Goal: Task Accomplishment & Management: Manage account settings

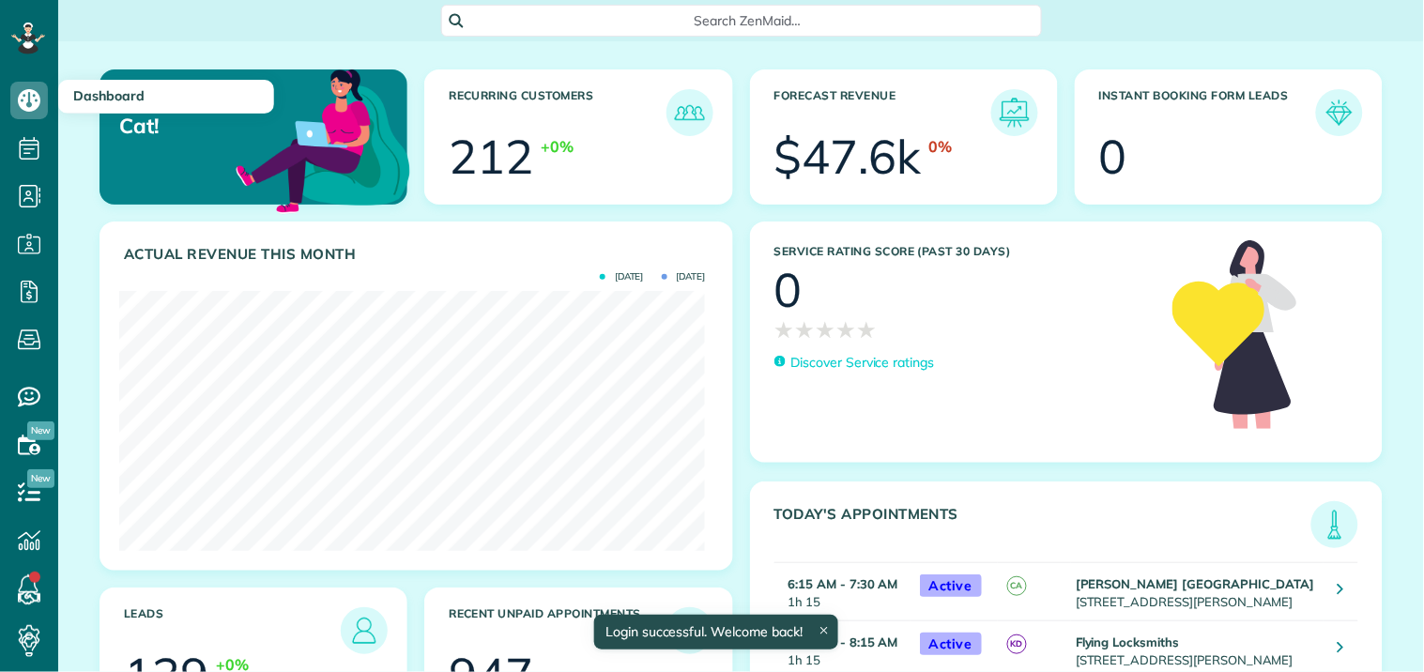
scroll to position [260, 586]
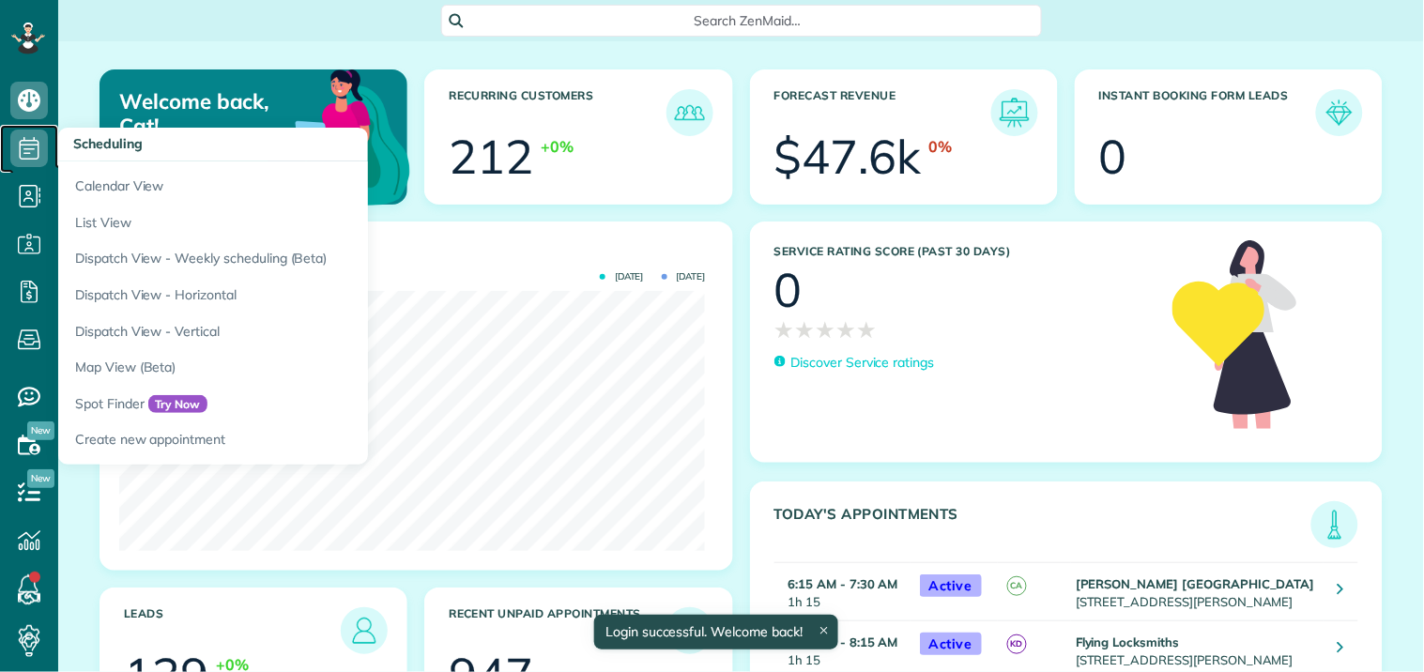
click at [39, 145] on icon at bounding box center [29, 149] width 38 height 38
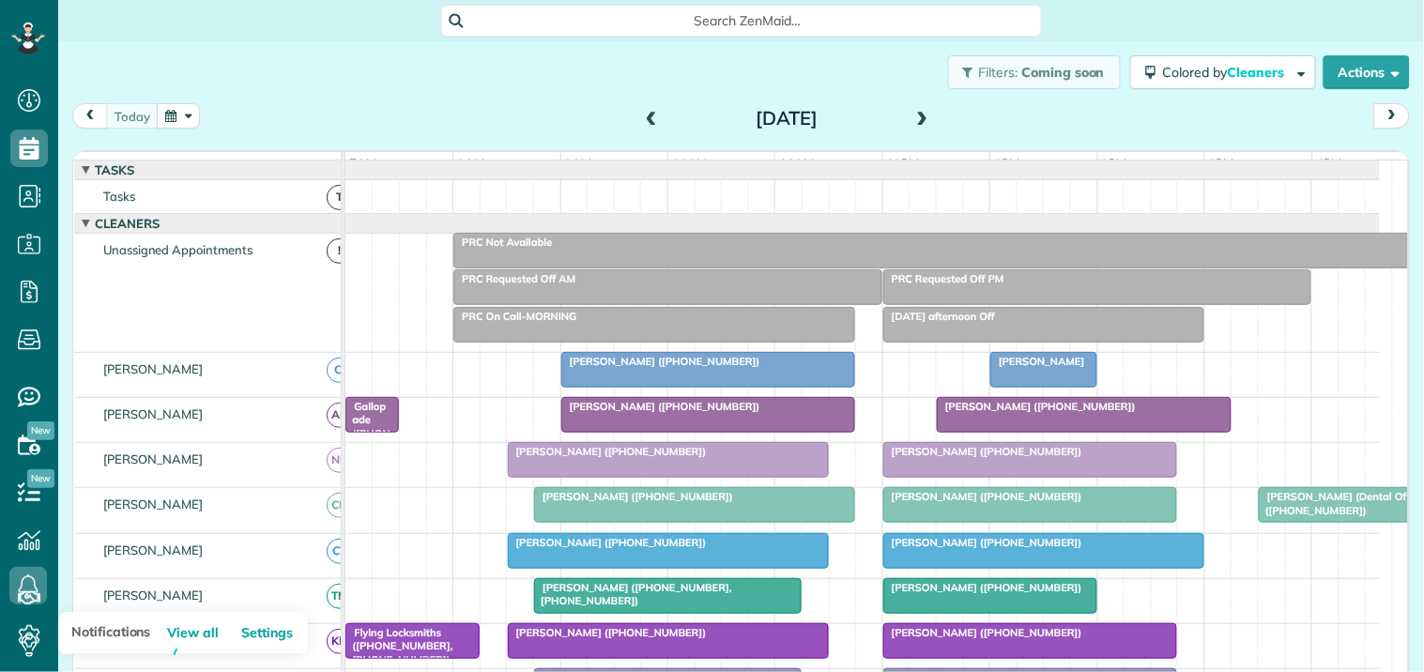
scroll to position [8, 8]
click at [32, 584] on icon at bounding box center [28, 586] width 38 height 38
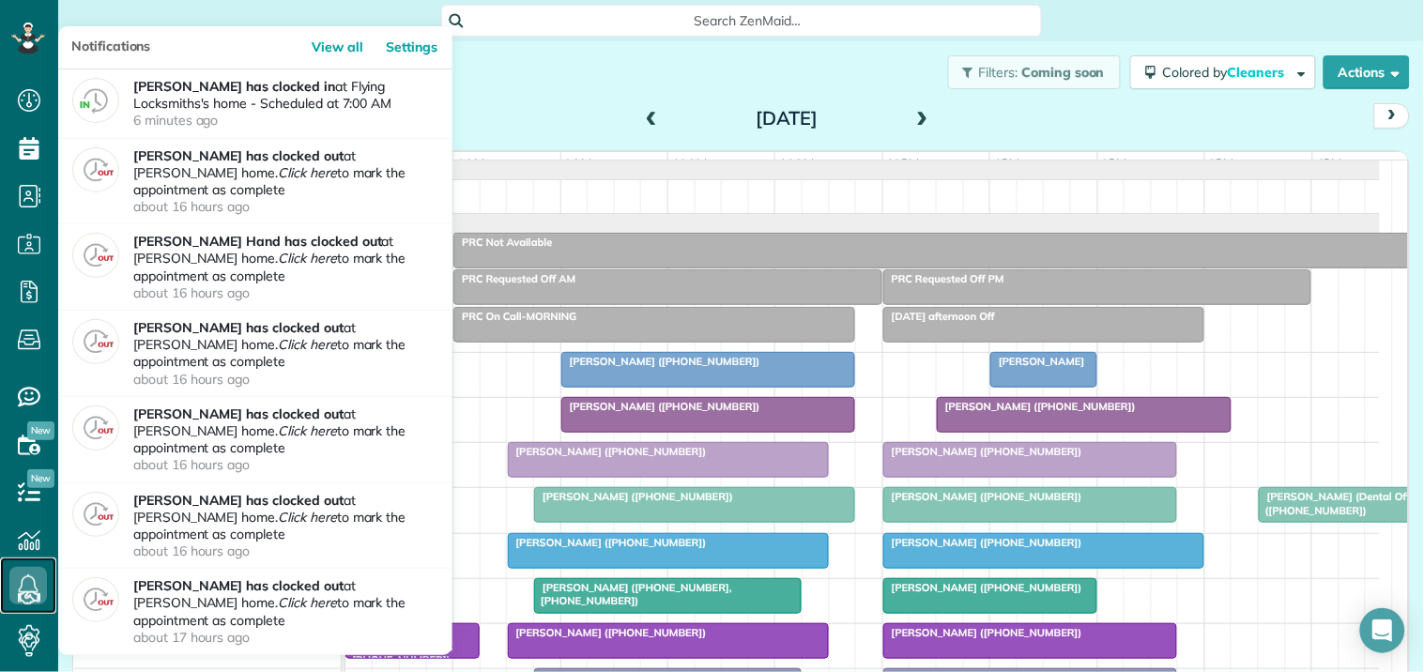
click at [32, 584] on icon at bounding box center [28, 586] width 38 height 38
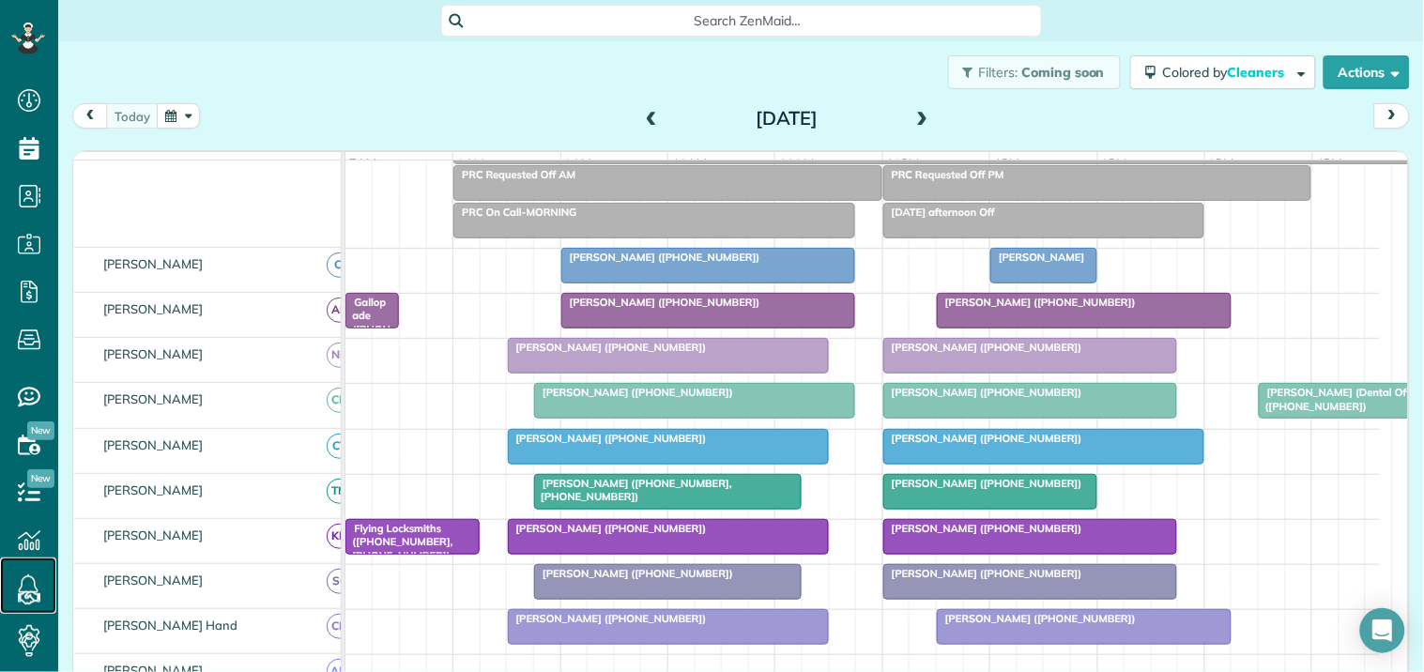
scroll to position [104, 0]
click at [917, 114] on span at bounding box center [922, 119] width 21 height 17
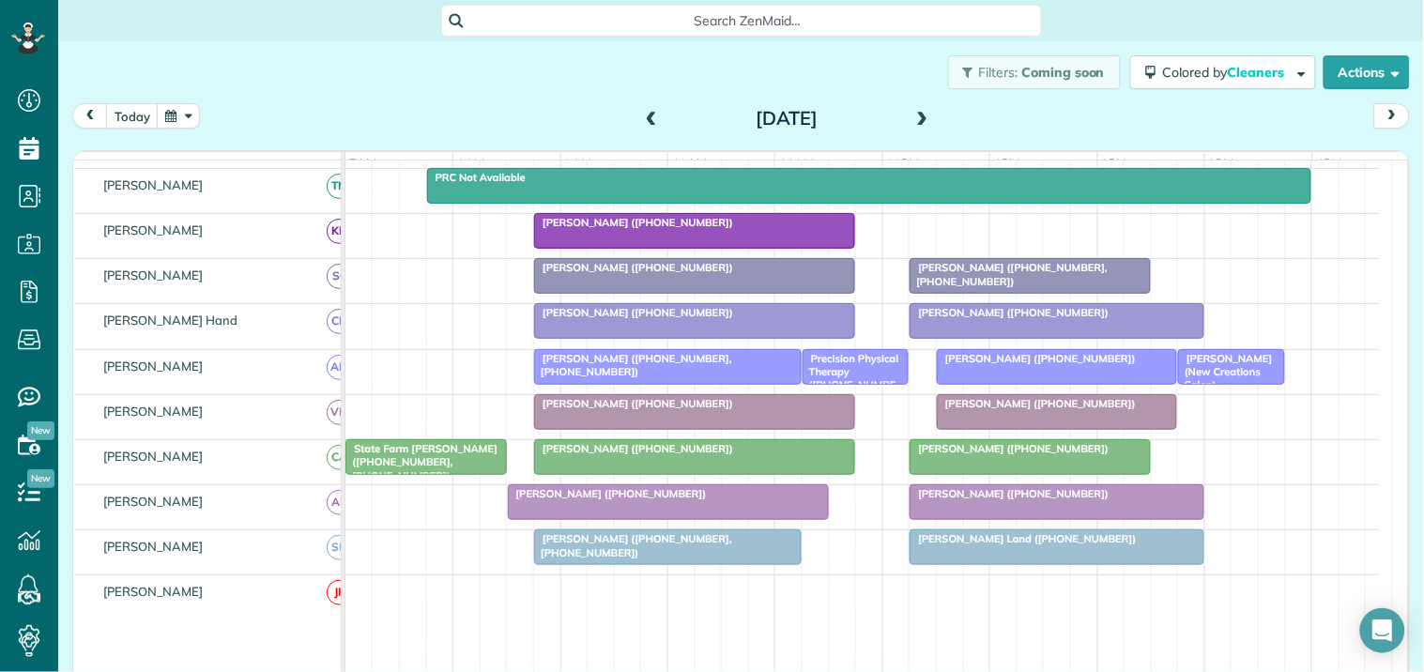
scroll to position [0, 0]
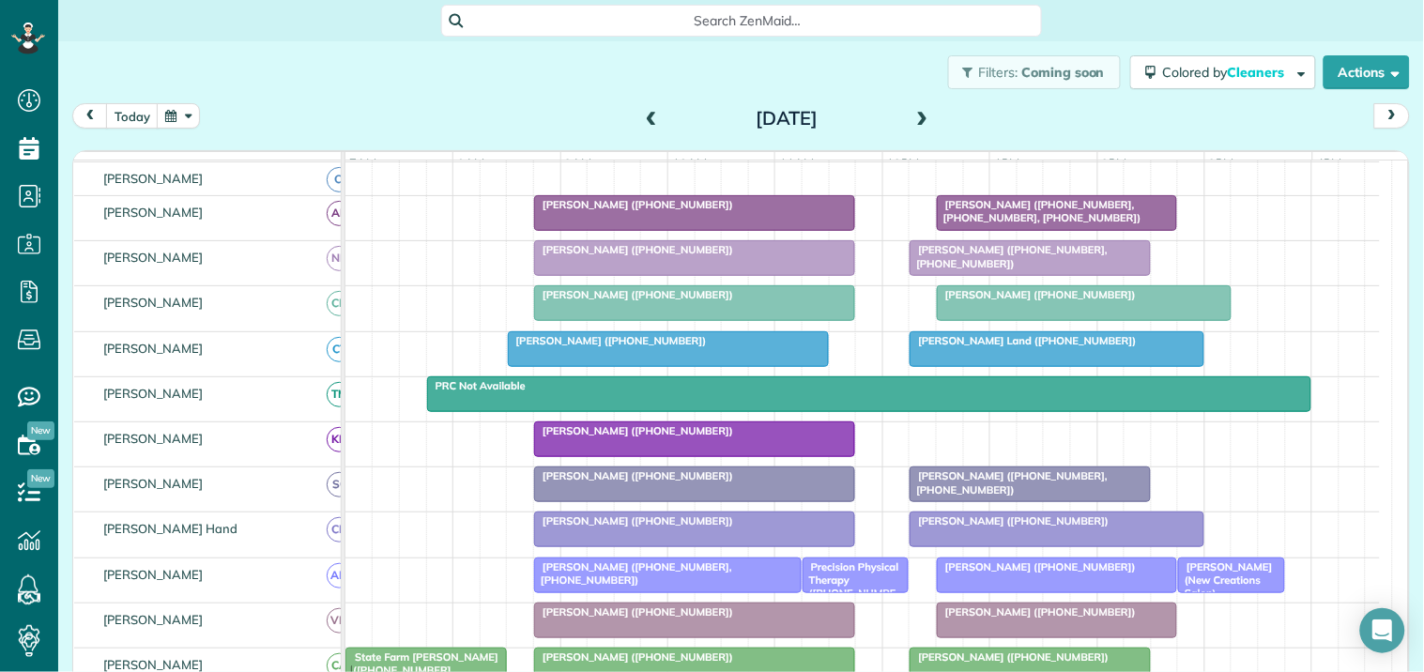
click at [916, 114] on span at bounding box center [922, 119] width 21 height 17
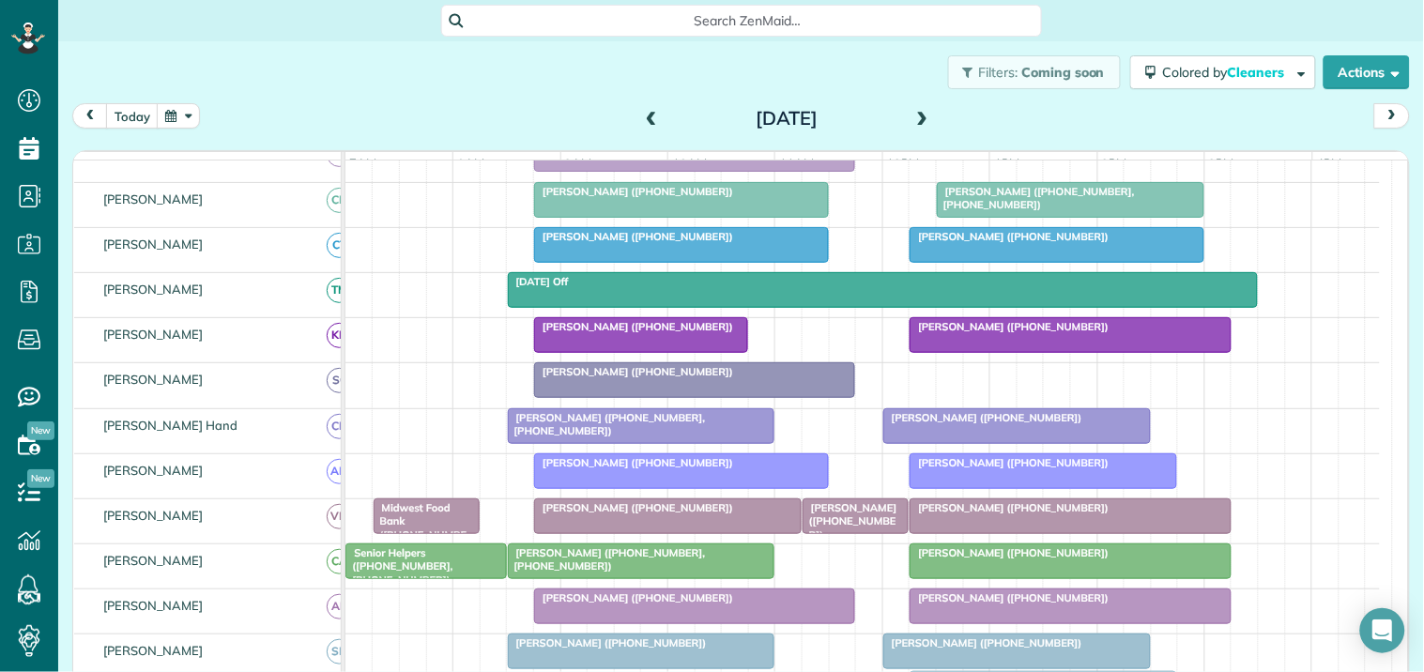
click at [642, 115] on span at bounding box center [651, 119] width 21 height 17
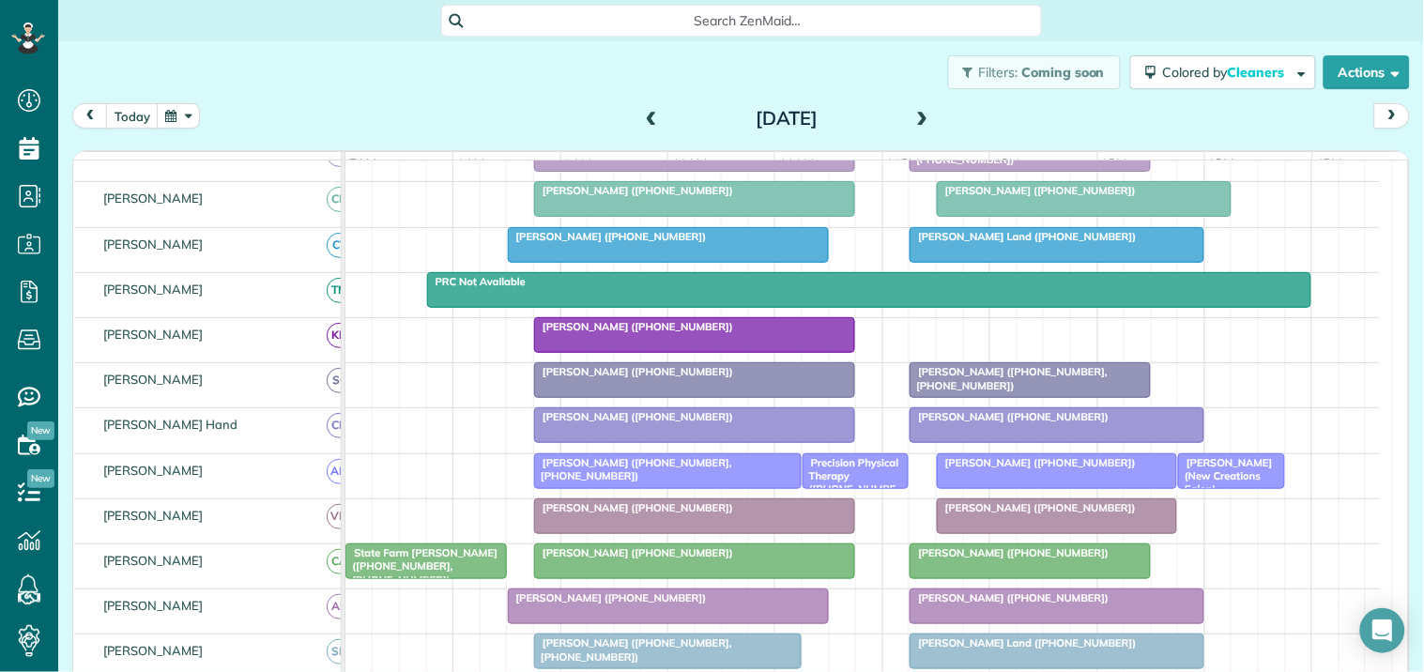
click at [642, 115] on span at bounding box center [651, 119] width 21 height 17
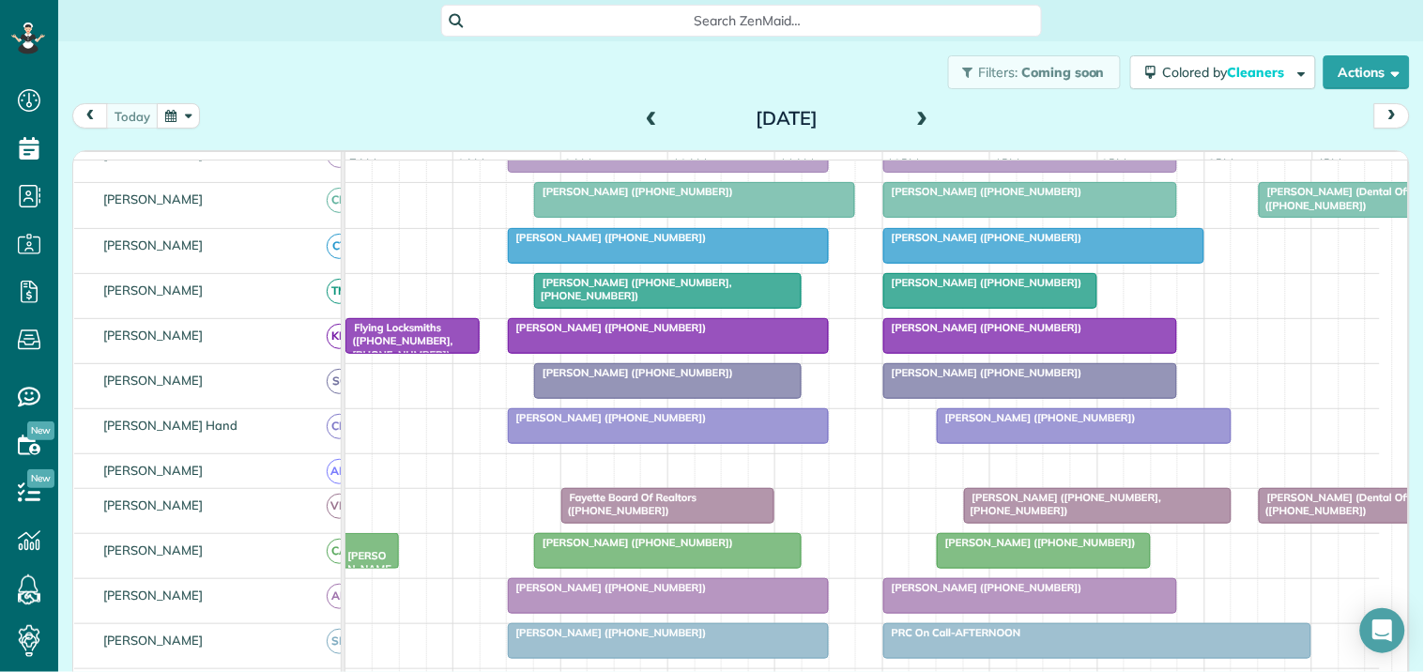
click at [1043, 396] on div at bounding box center [1030, 381] width 293 height 34
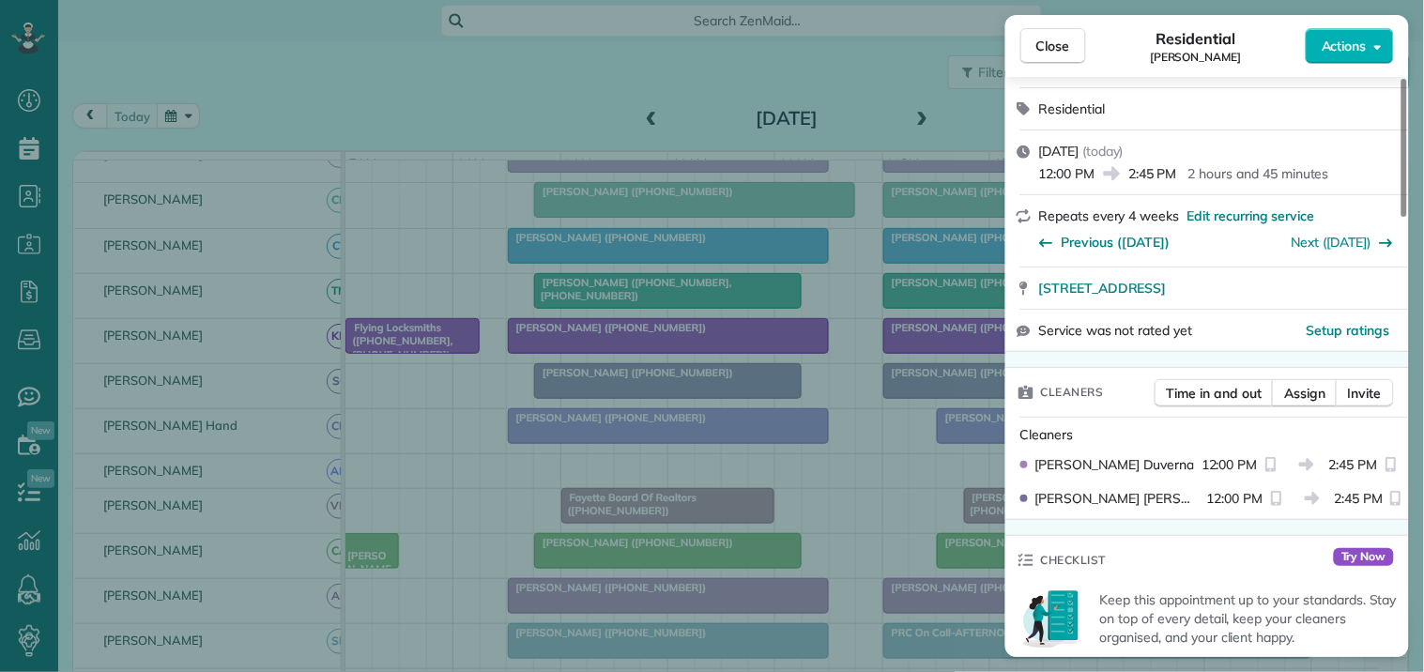
scroll to position [313, 0]
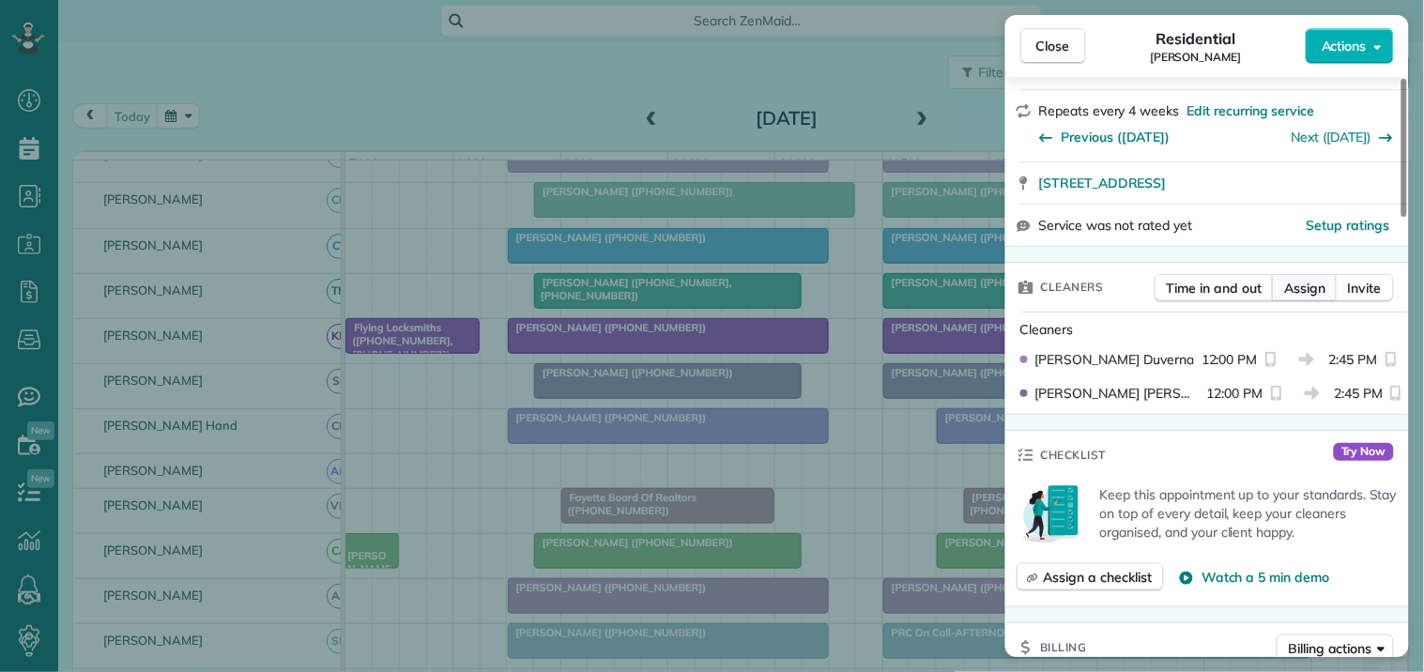
click at [1299, 288] on span "Assign" at bounding box center [1304, 288] width 41 height 19
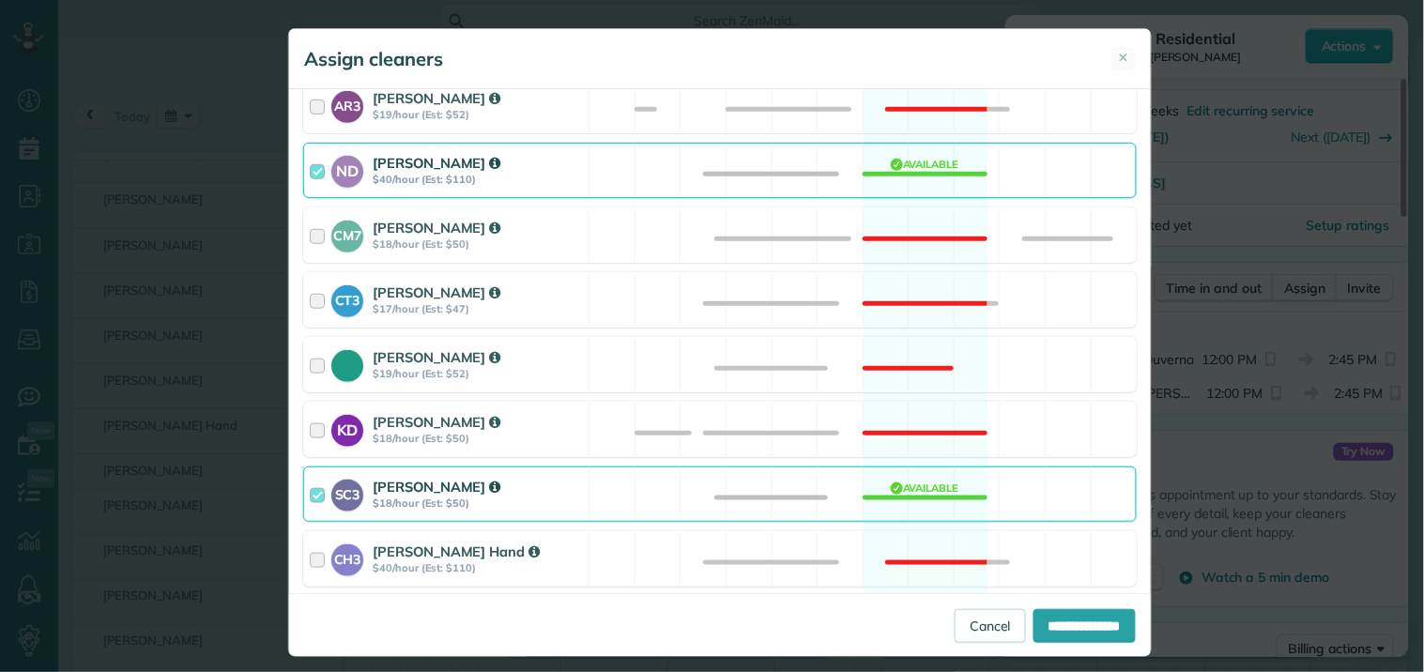
click at [911, 489] on div "SC3 [PERSON_NAME] $18/hour (Est: $50) Available" at bounding box center [720, 494] width 834 height 55
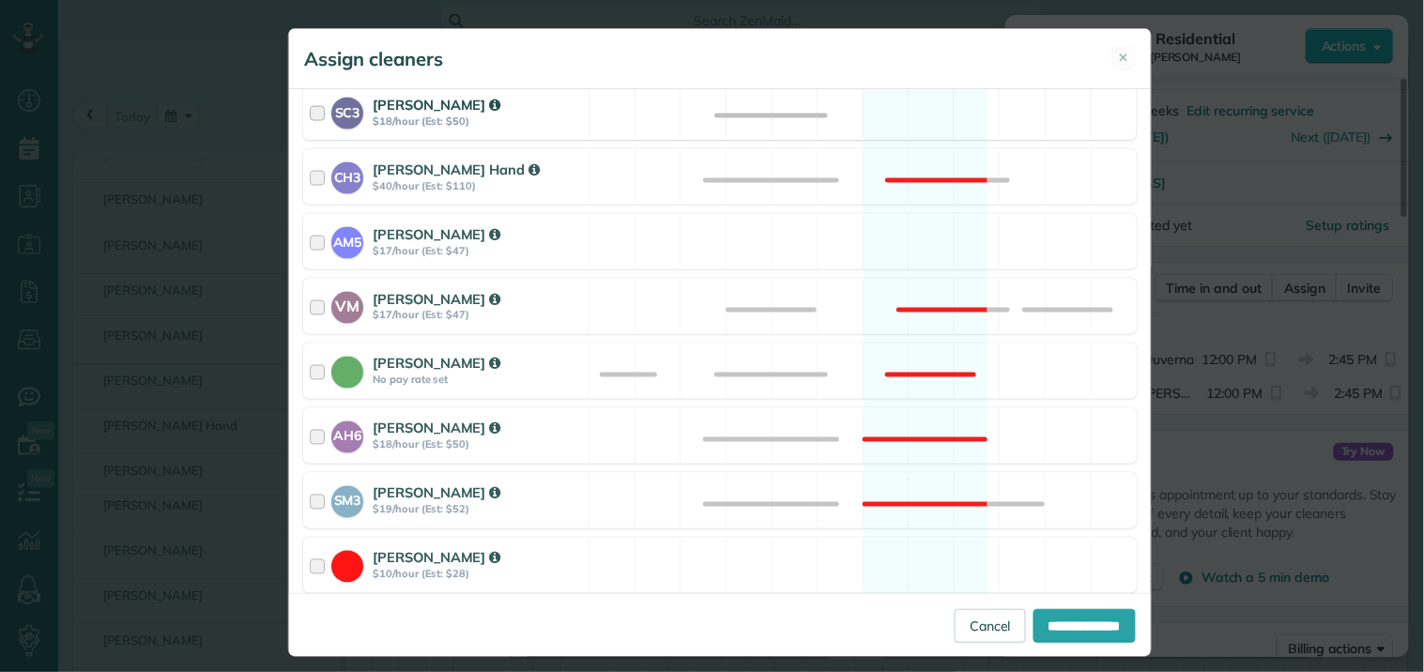
scroll to position [729, 0]
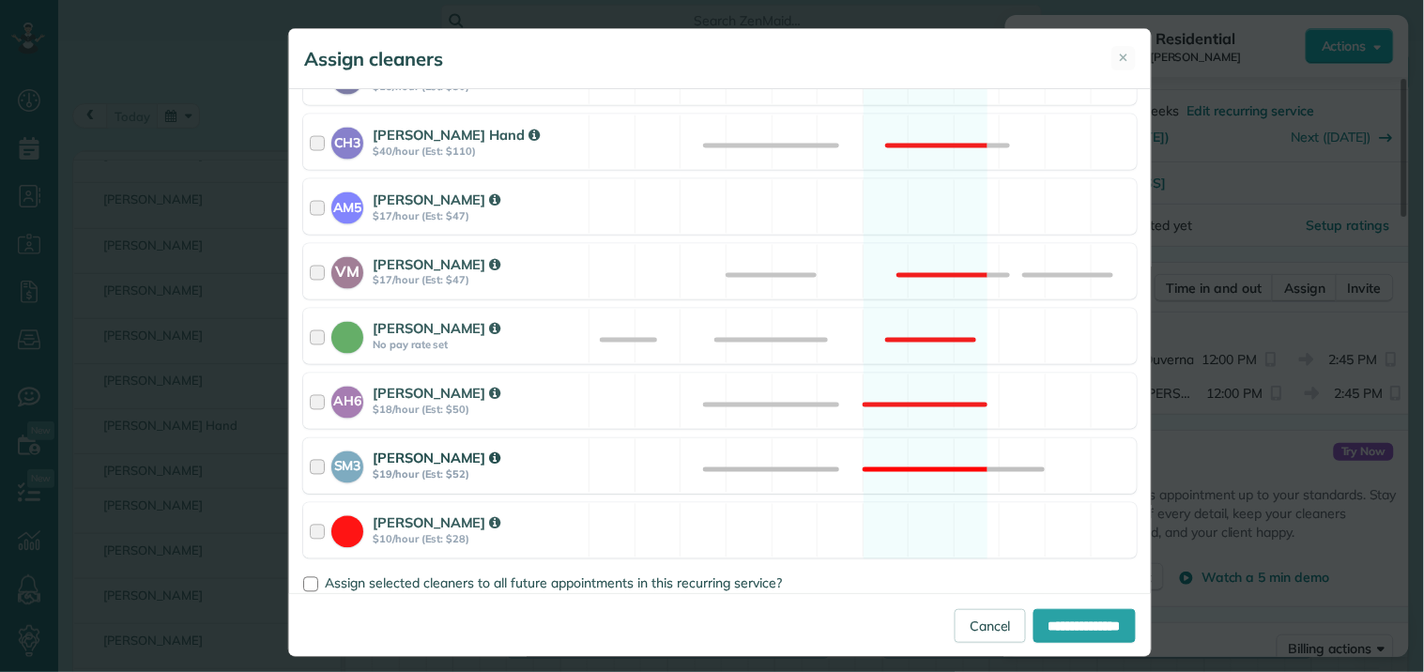
click at [914, 456] on div "SM3 [PERSON_NAME] $19/hour (Est: $52) Not available" at bounding box center [720, 465] width 834 height 55
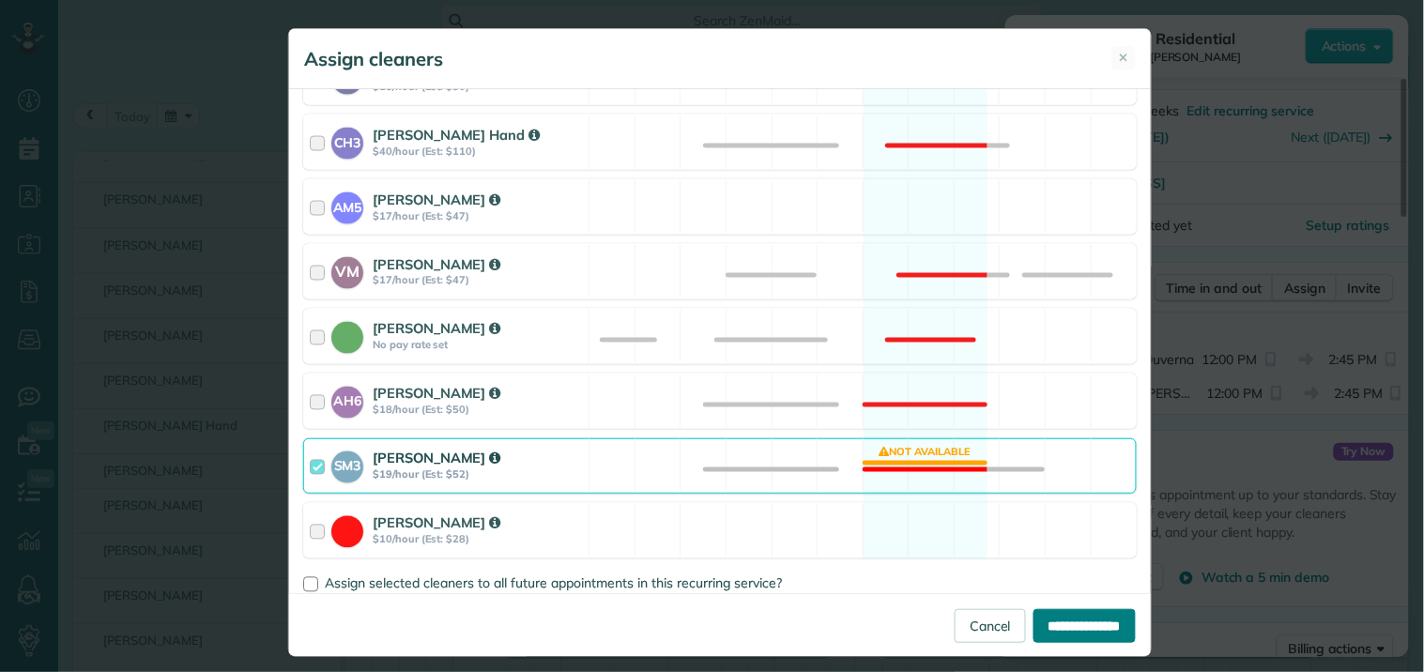
click at [1056, 626] on input "**********" at bounding box center [1085, 626] width 102 height 34
type input "**********"
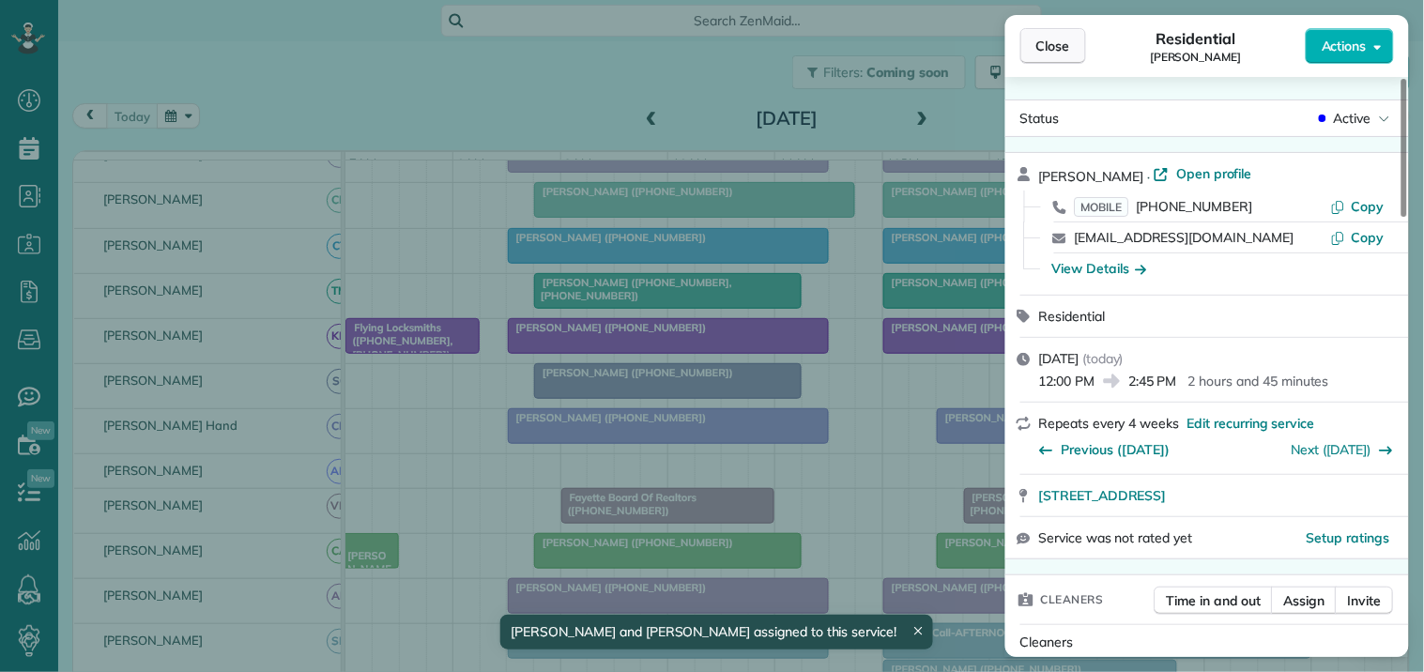
click at [1059, 43] on span "Close" at bounding box center [1053, 46] width 34 height 19
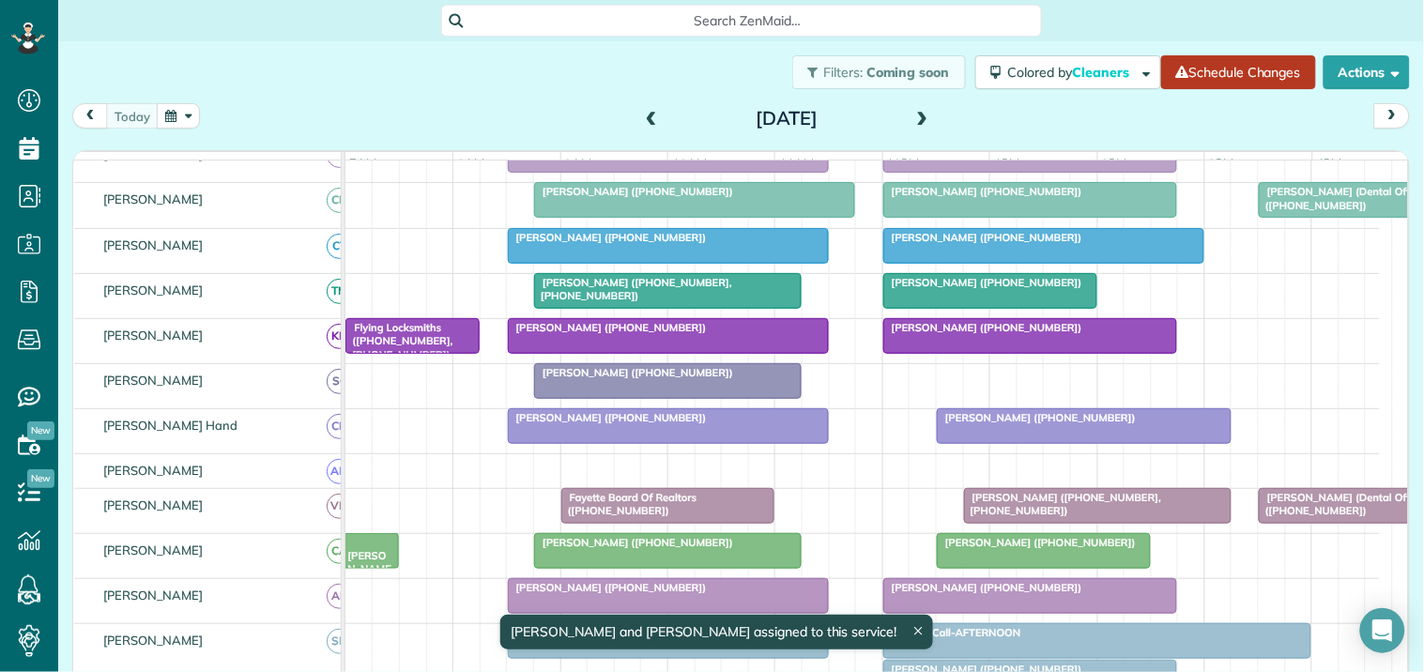
click at [1202, 73] on link "Schedule Changes" at bounding box center [1238, 72] width 155 height 34
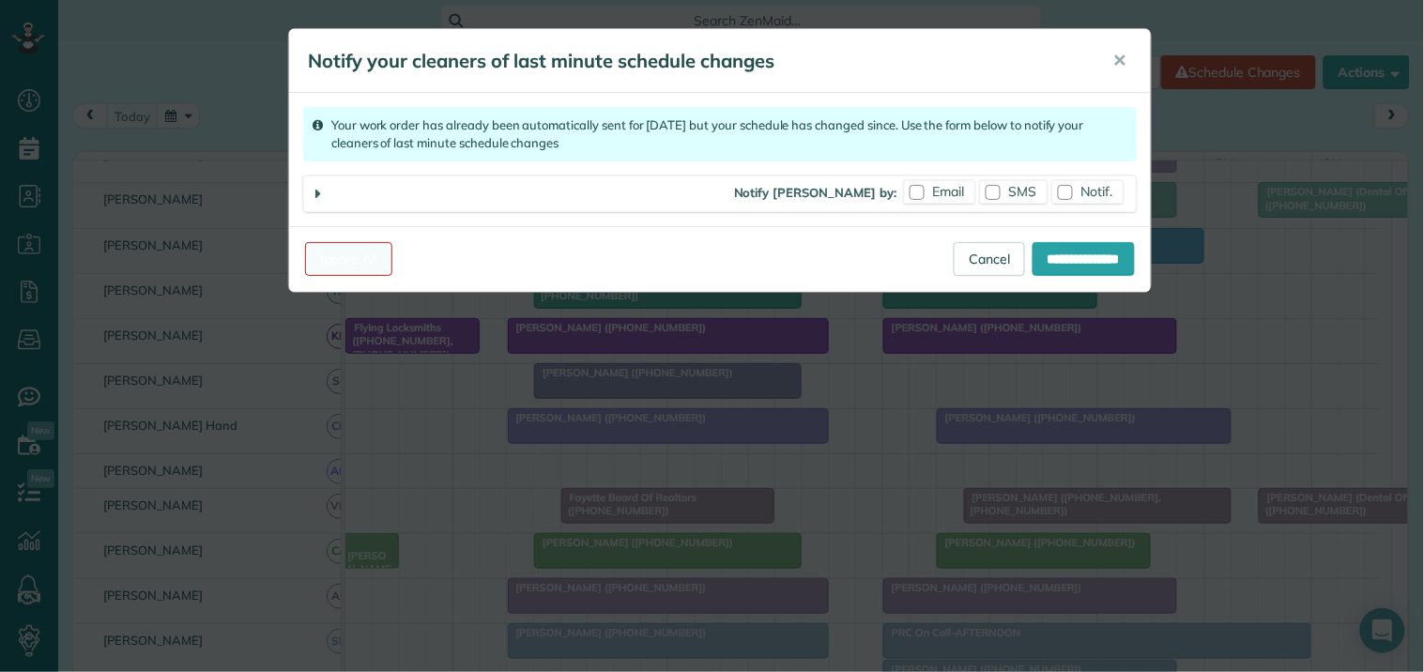
click at [345, 270] on link "Ignore All" at bounding box center [348, 259] width 87 height 34
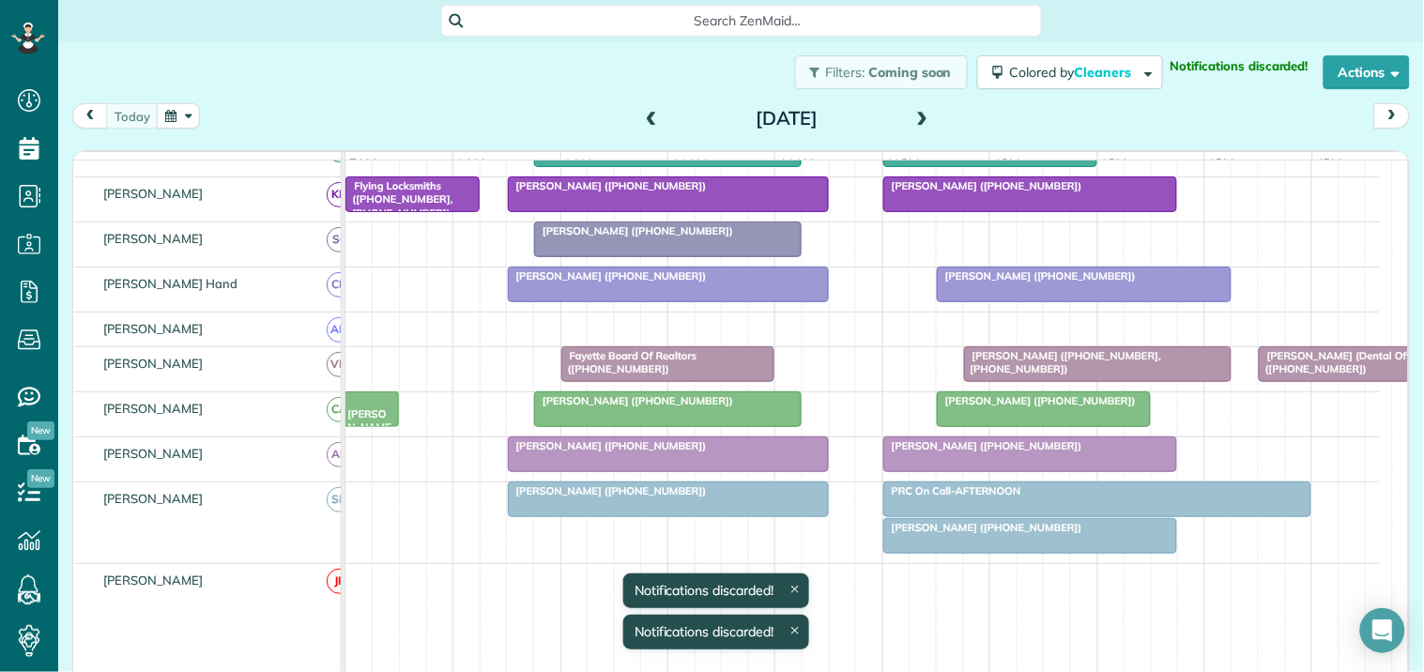
scroll to position [618, 0]
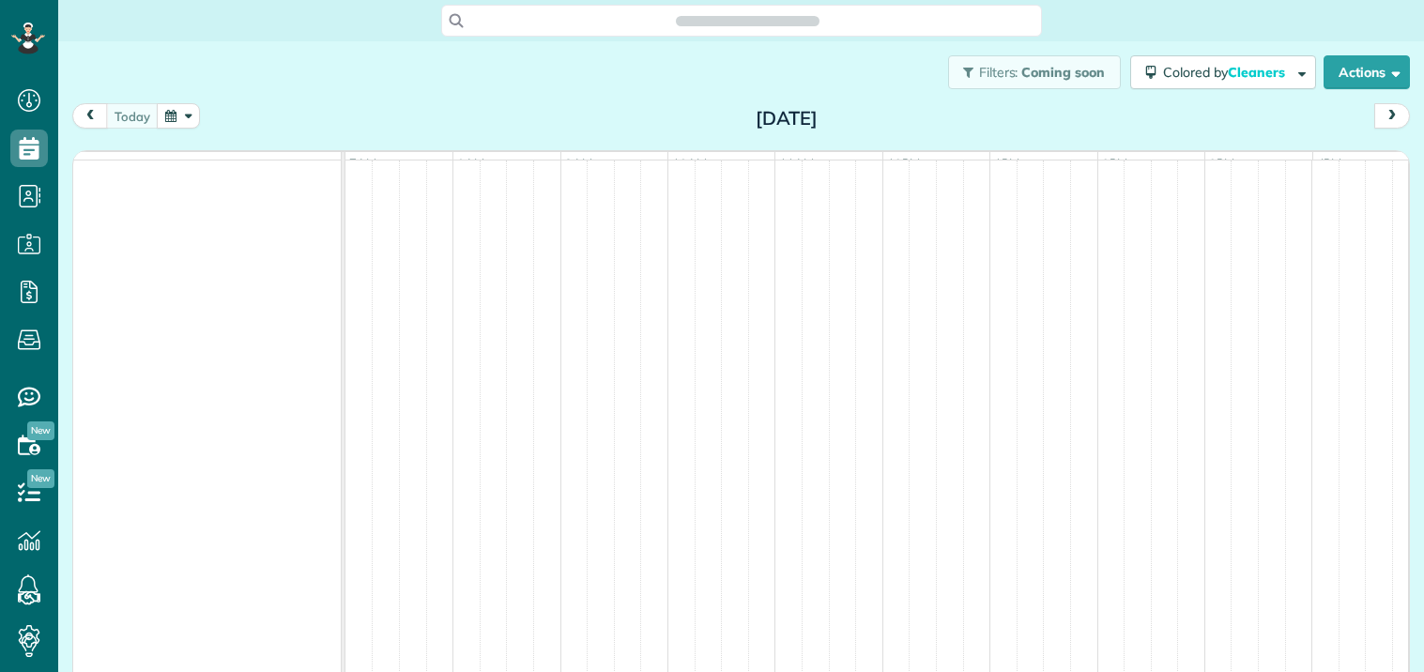
click at [996, 341] on td at bounding box center [1003, 425] width 27 height 528
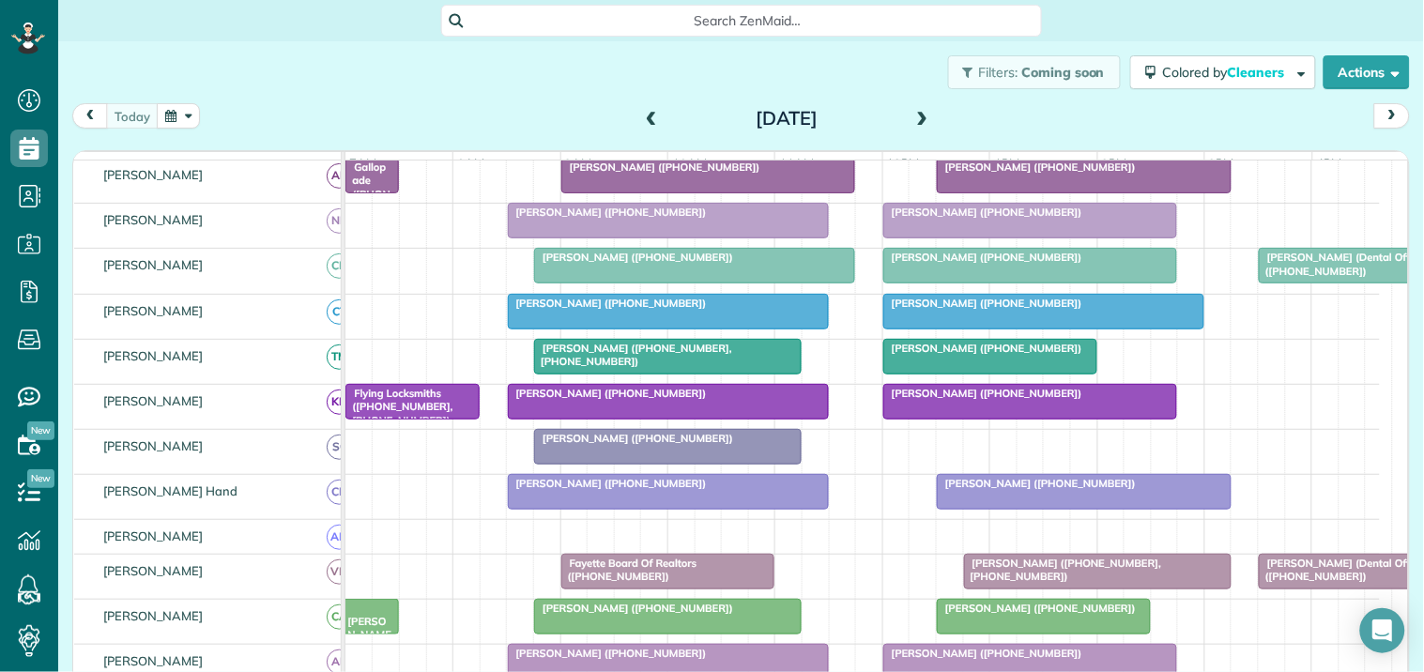
scroll to position [625, 0]
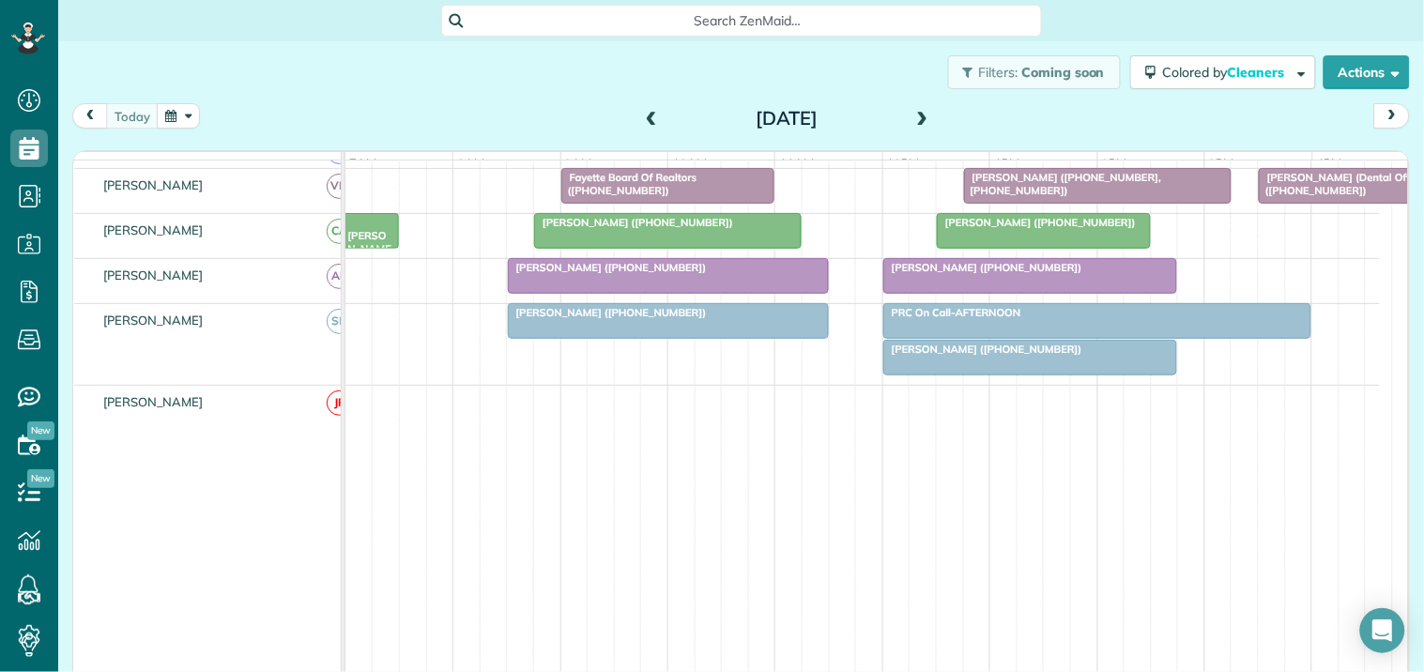
click at [996, 338] on div at bounding box center [1097, 321] width 427 height 34
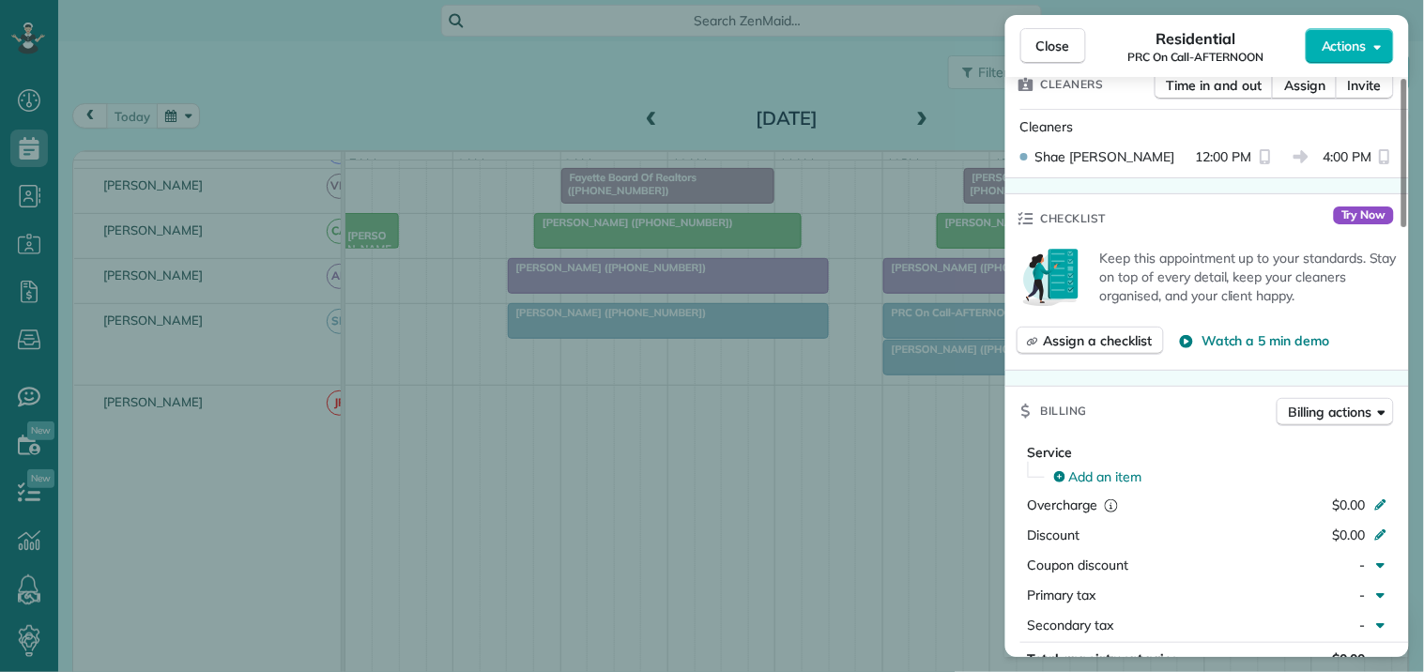
scroll to position [416, 0]
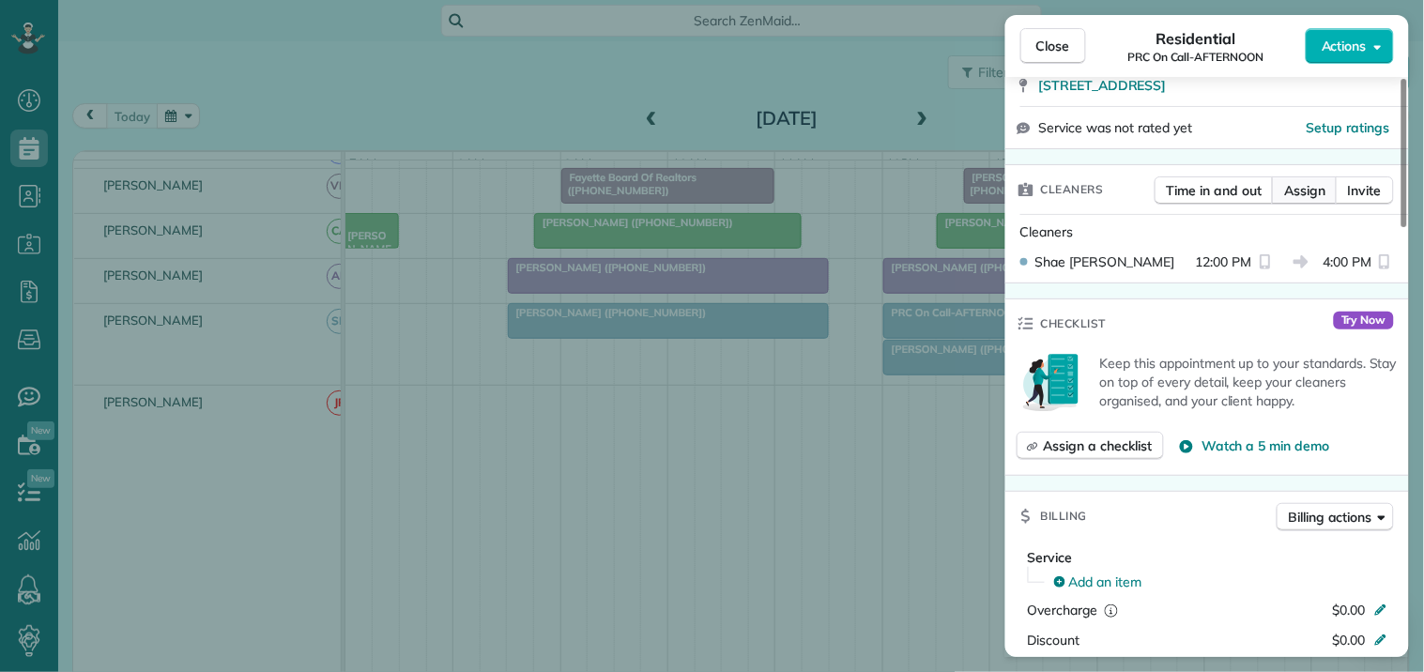
click at [1307, 191] on span "Assign" at bounding box center [1304, 190] width 41 height 19
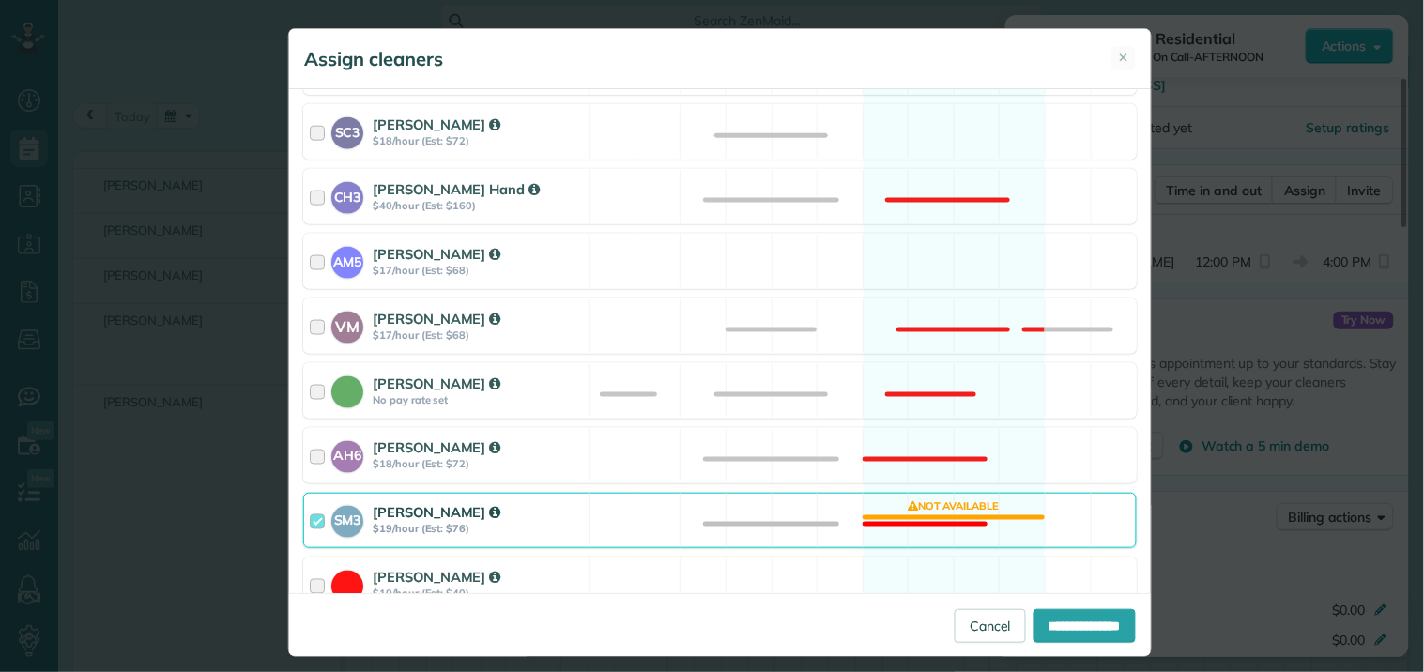
scroll to position [687, 0]
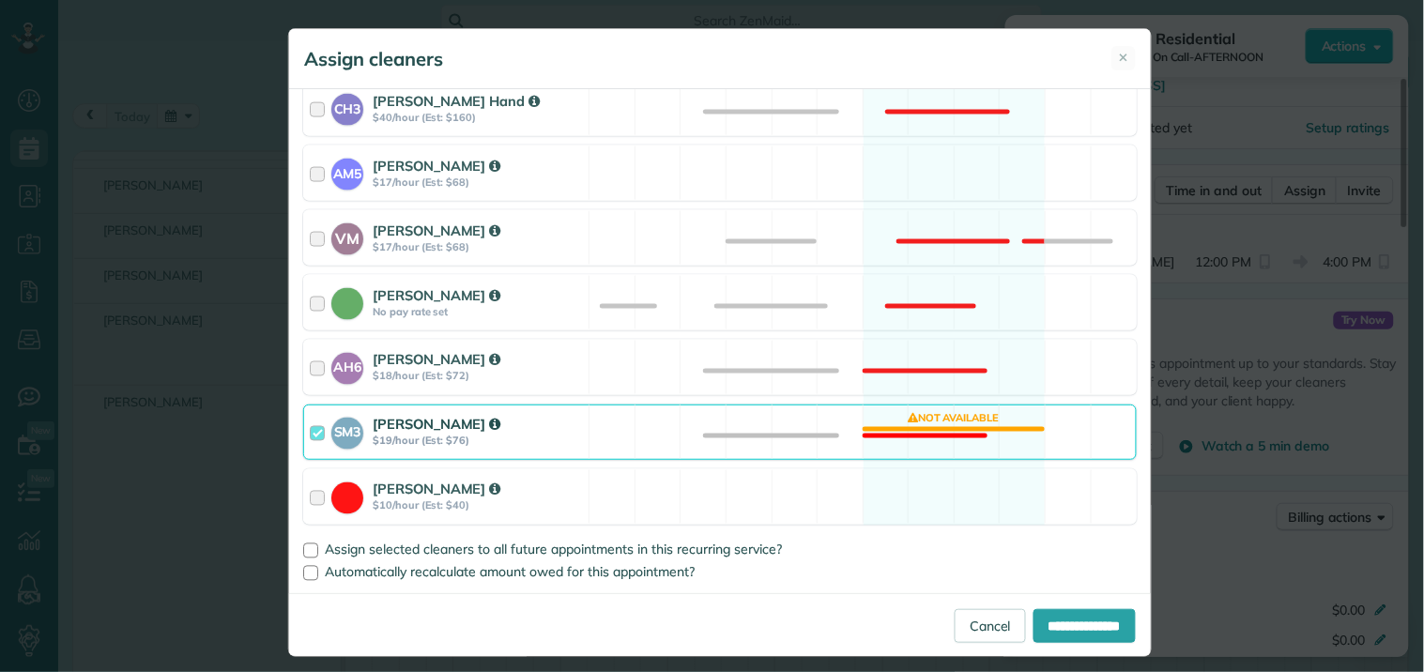
click at [911, 427] on div "SM3 Shae Morris $19/hour (Est: $76) Not available" at bounding box center [720, 432] width 834 height 55
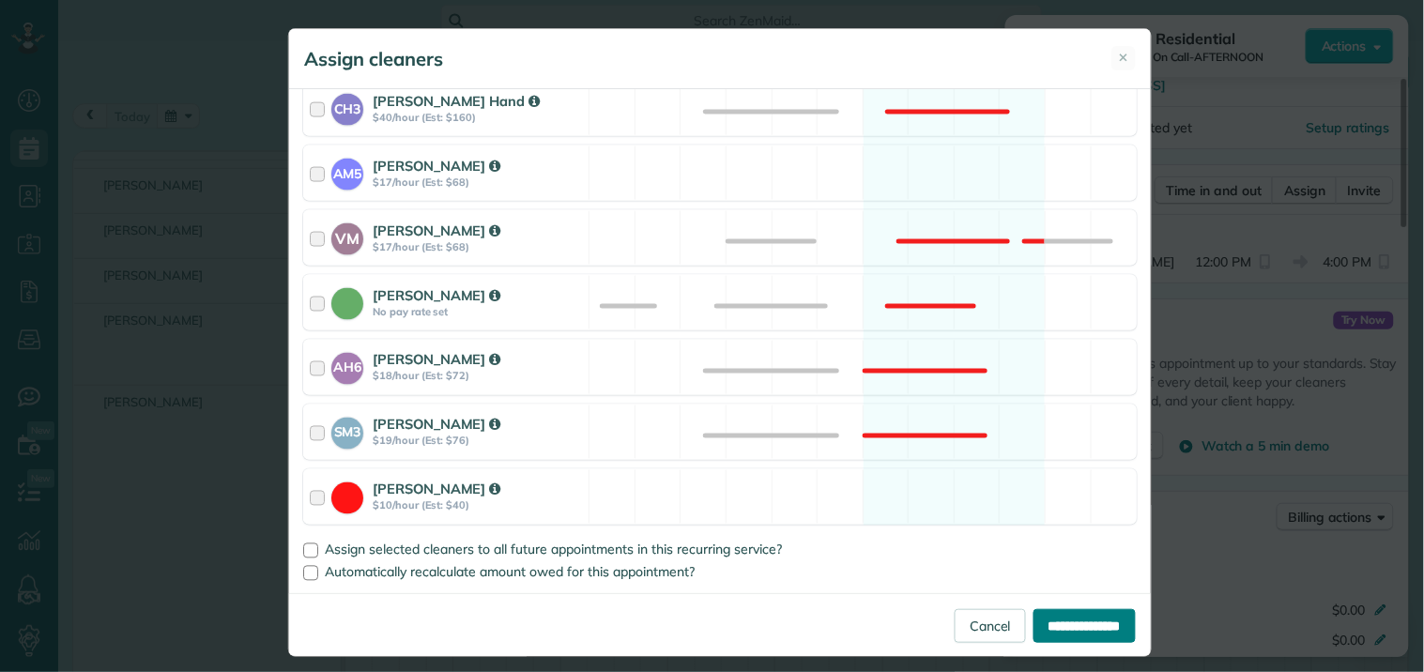
click at [1073, 634] on input "**********" at bounding box center [1085, 626] width 102 height 34
type input "**********"
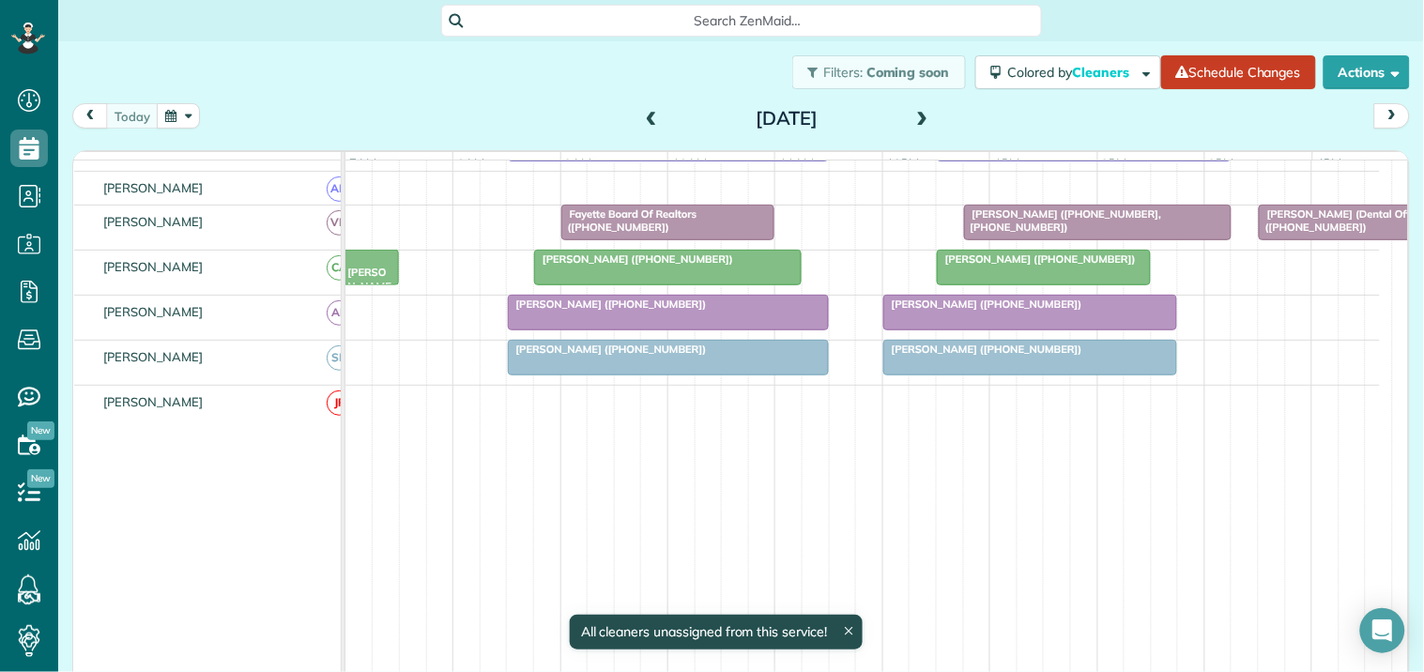
scroll to position [649, 0]
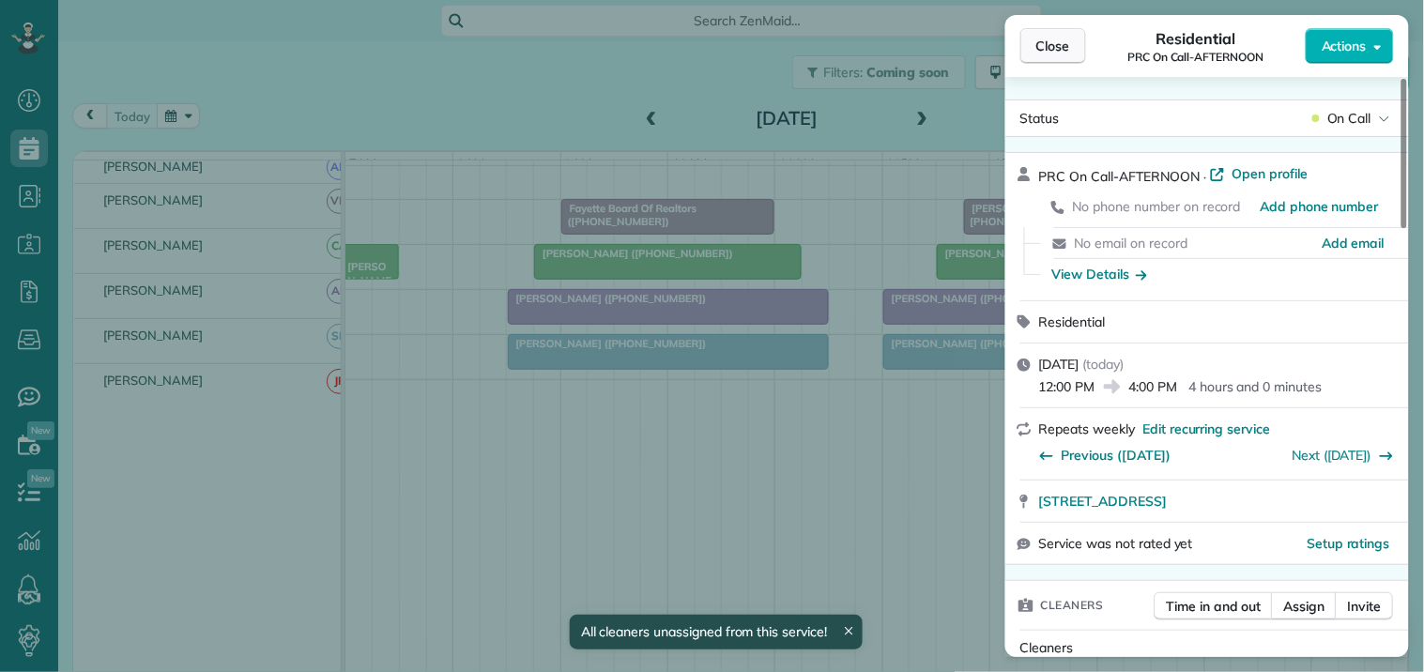
click at [1056, 41] on span "Close" at bounding box center [1053, 46] width 34 height 19
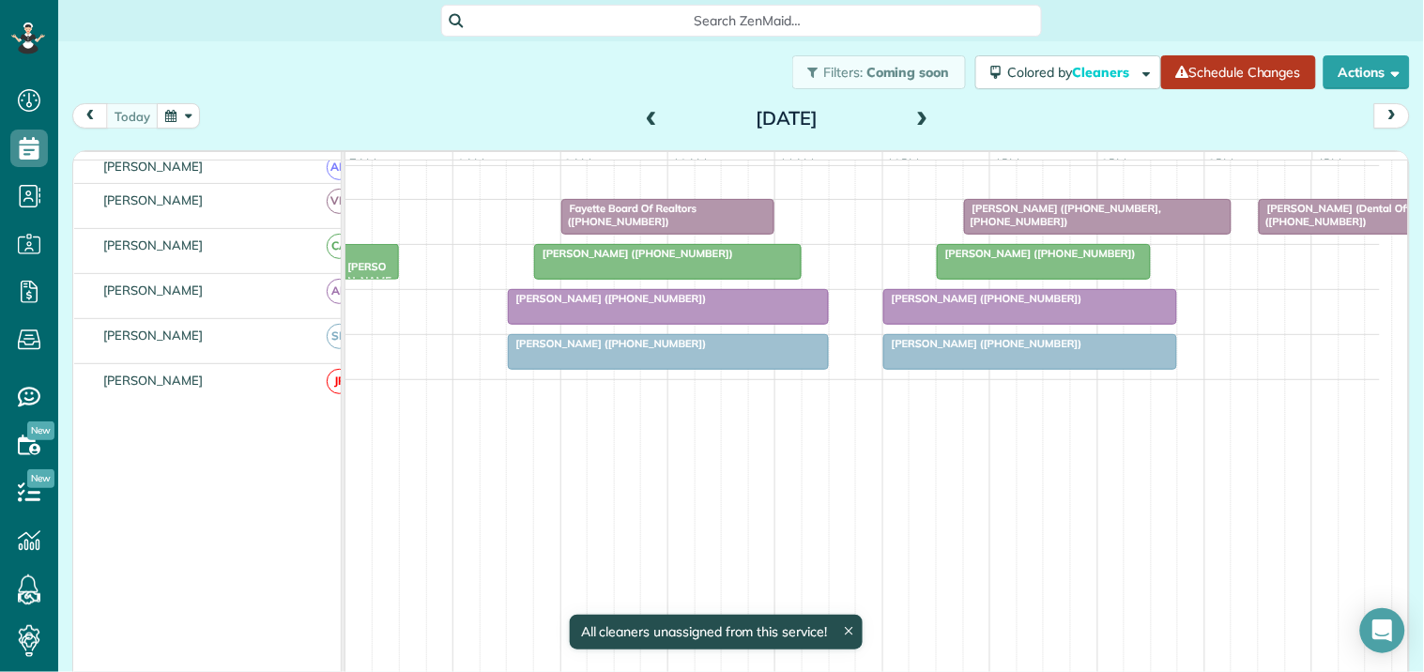
click at [1251, 70] on link "Schedule Changes" at bounding box center [1238, 72] width 155 height 34
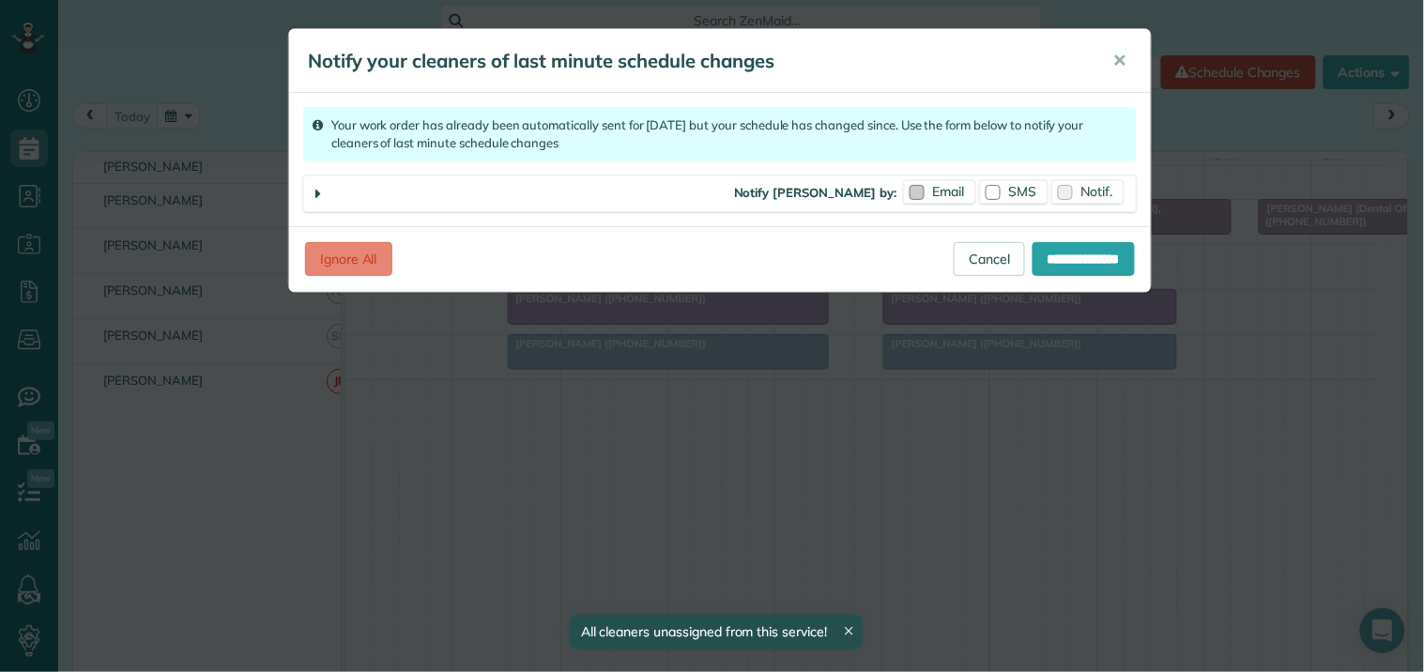
click at [933, 192] on span "Email" at bounding box center [949, 191] width 32 height 17
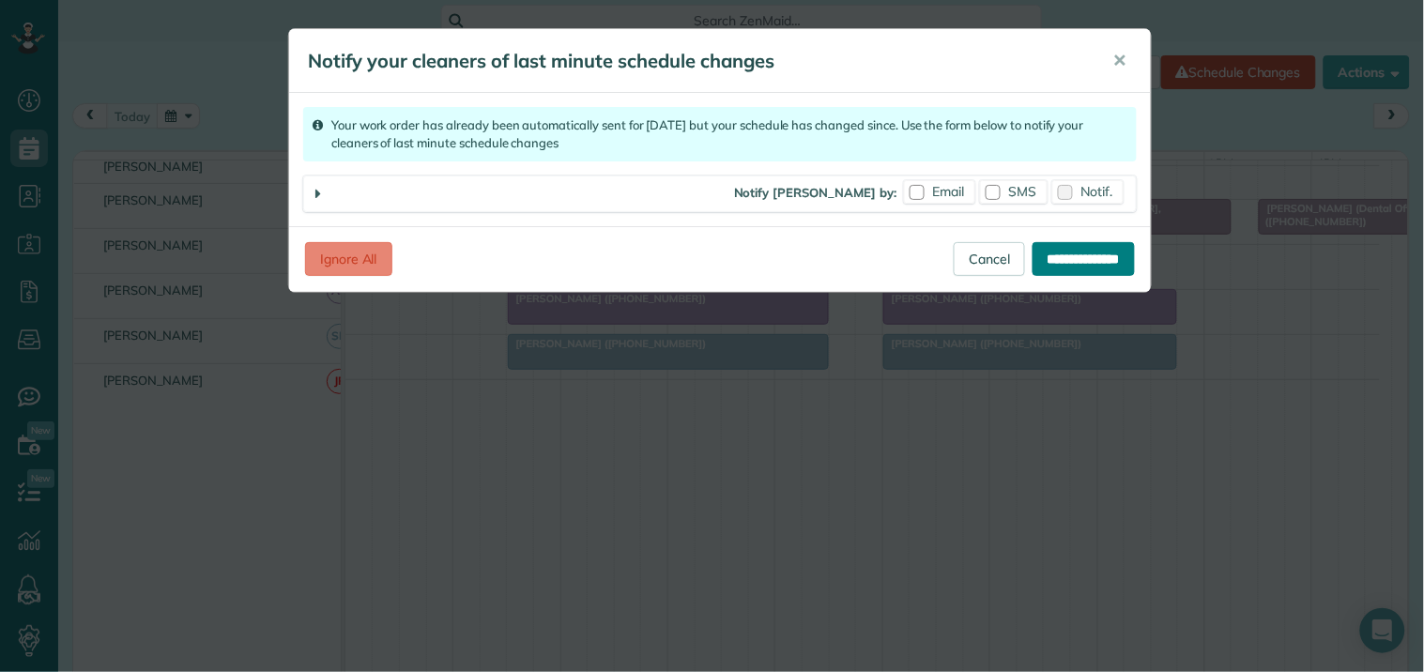
click at [1066, 258] on input "**********" at bounding box center [1084, 259] width 102 height 34
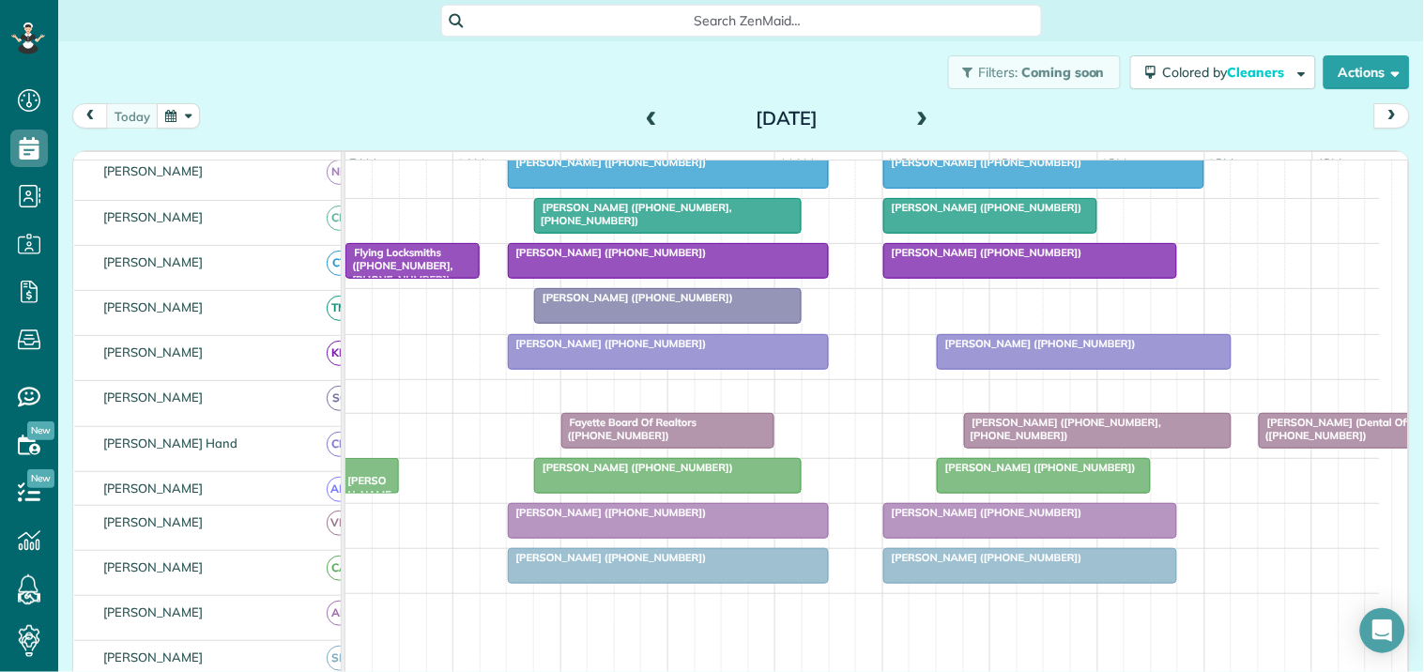
scroll to position [417, 0]
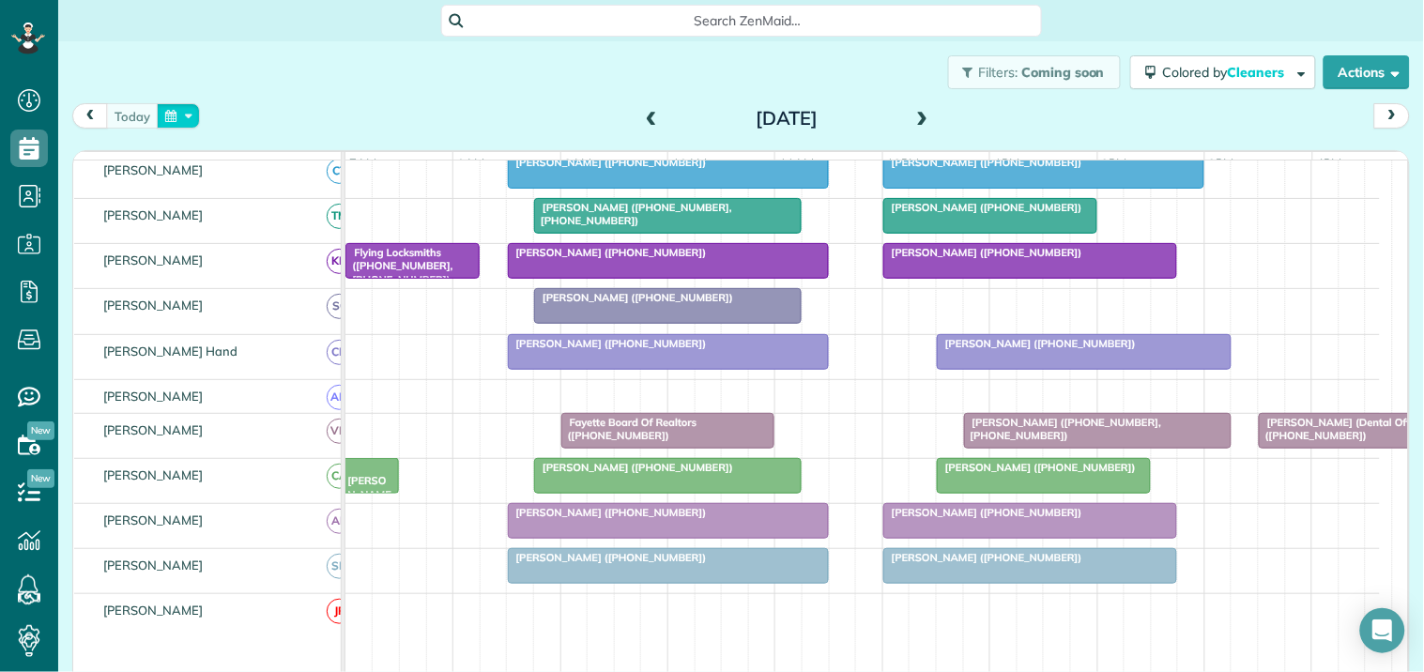
click at [176, 113] on button "button" at bounding box center [178, 115] width 43 height 25
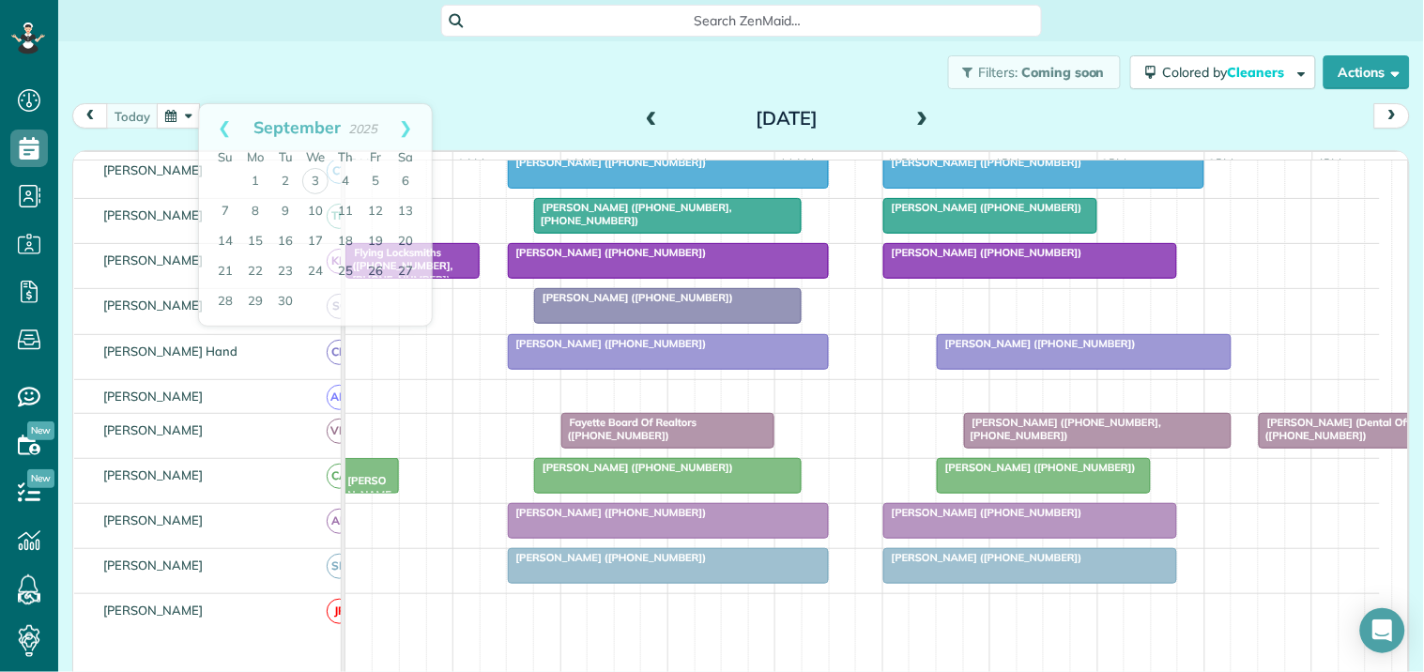
drag, startPoint x: 552, startPoint y: 67, endPoint x: 738, endPoint y: 95, distance: 188.0
click at [554, 67] on div "Filters: Coming soon Colored by Cleaners Color by Cleaner Color by Team Color b…" at bounding box center [741, 72] width 1366 height 62
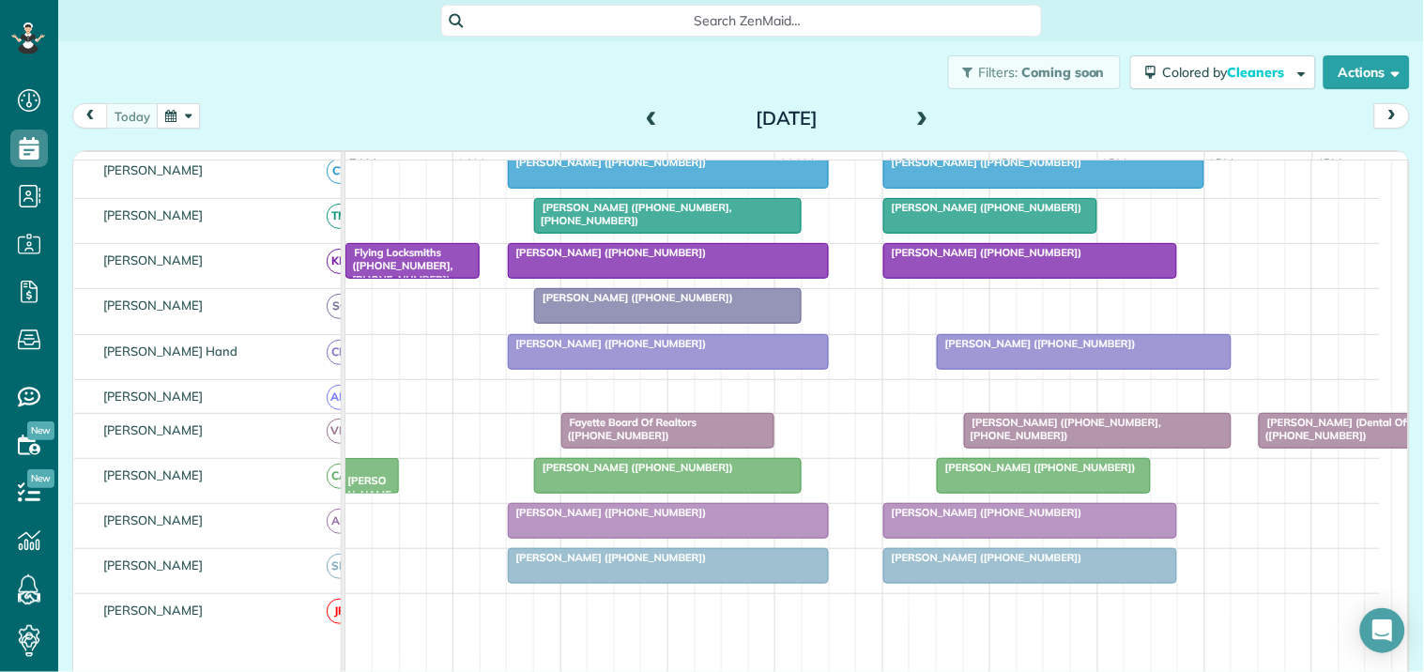
click at [915, 118] on span at bounding box center [922, 119] width 21 height 17
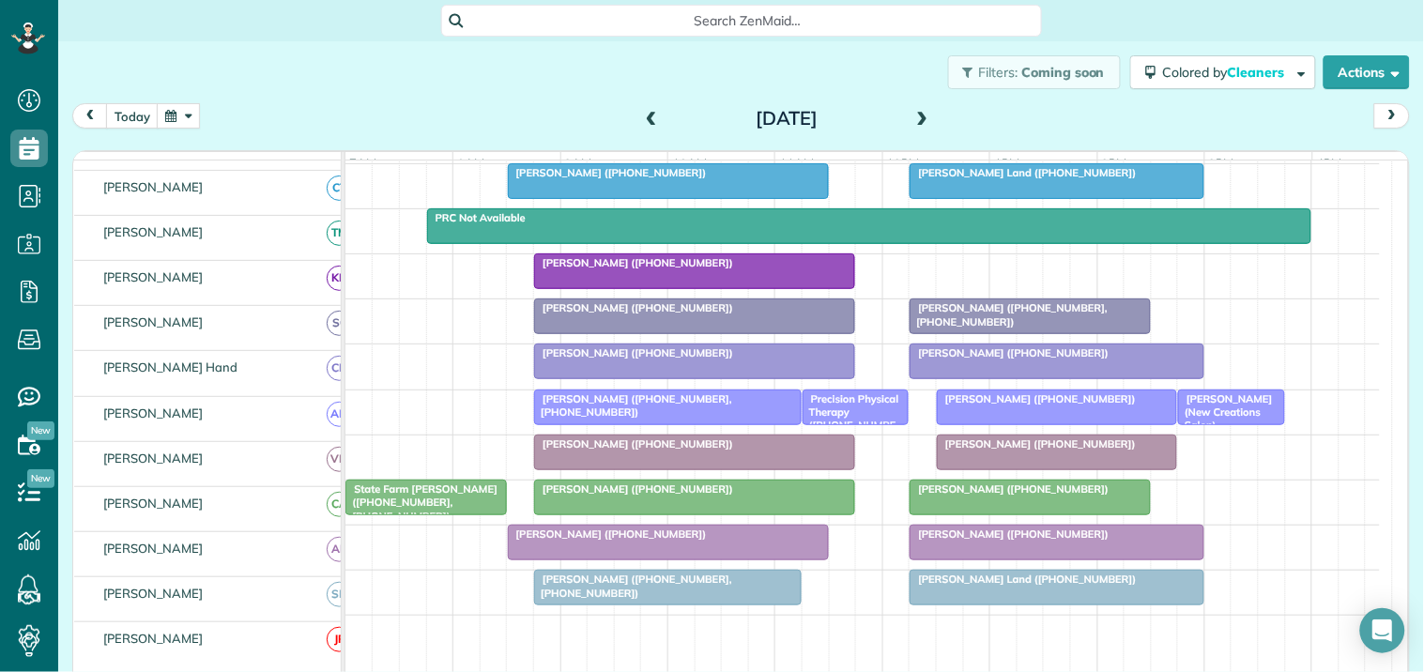
scroll to position [395, 0]
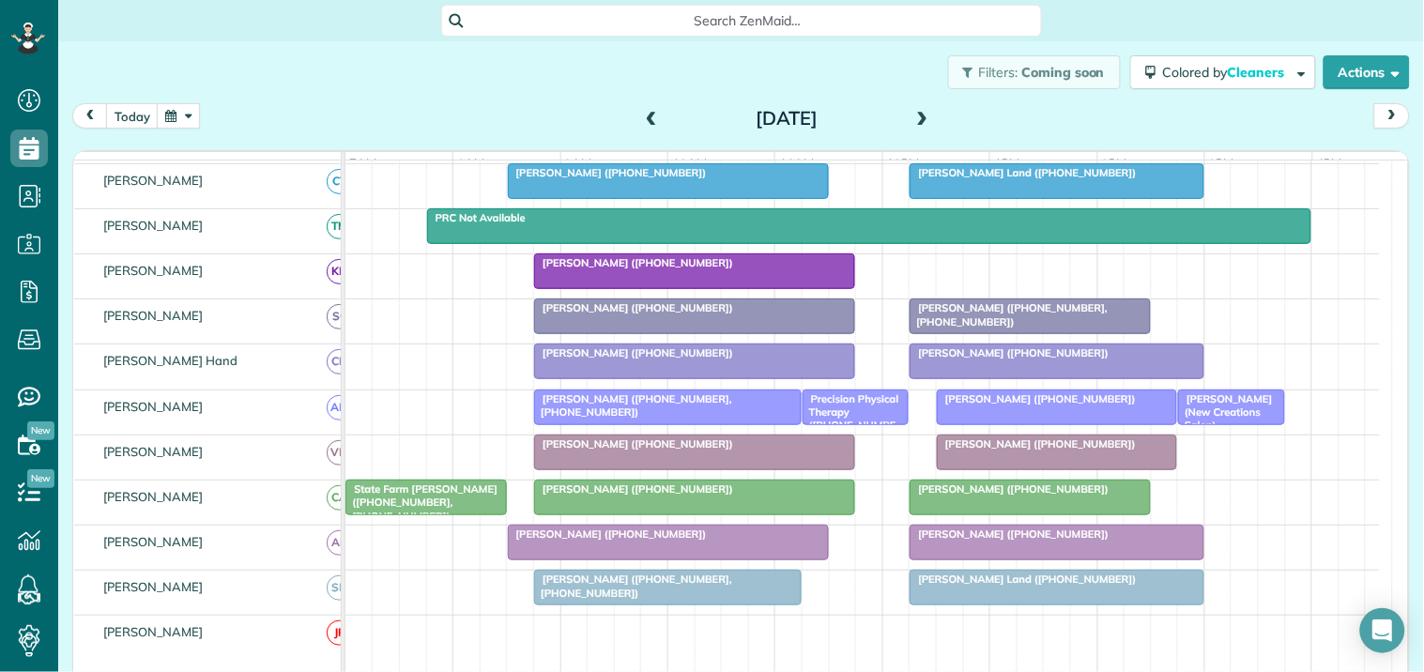
click at [626, 467] on div at bounding box center [694, 453] width 319 height 34
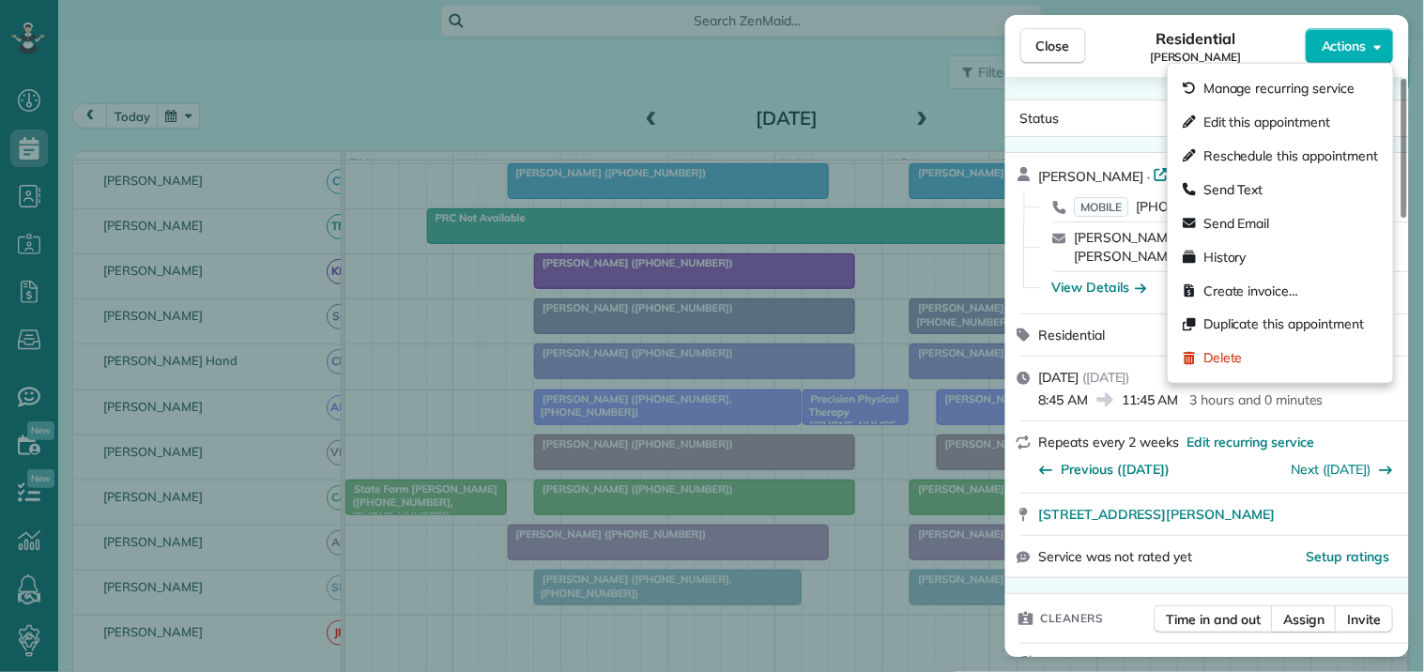
click at [1361, 47] on span "Actions" at bounding box center [1344, 46] width 45 height 19
click at [1295, 116] on span "Edit this appointment" at bounding box center [1266, 122] width 127 height 19
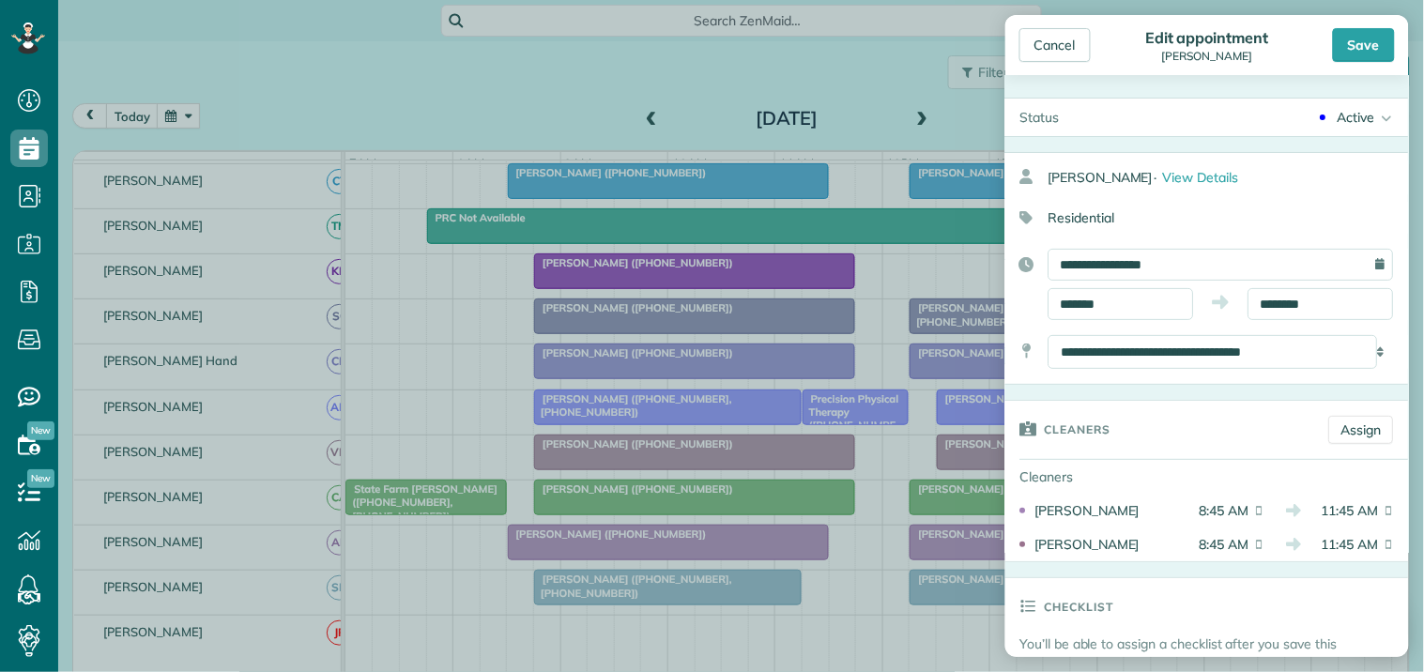
click at [1342, 115] on div "Active" at bounding box center [1357, 117] width 38 height 19
click at [1347, 303] on div "Cancelled" at bounding box center [1359, 305] width 59 height 13
click at [1359, 40] on div "Save" at bounding box center [1364, 45] width 62 height 34
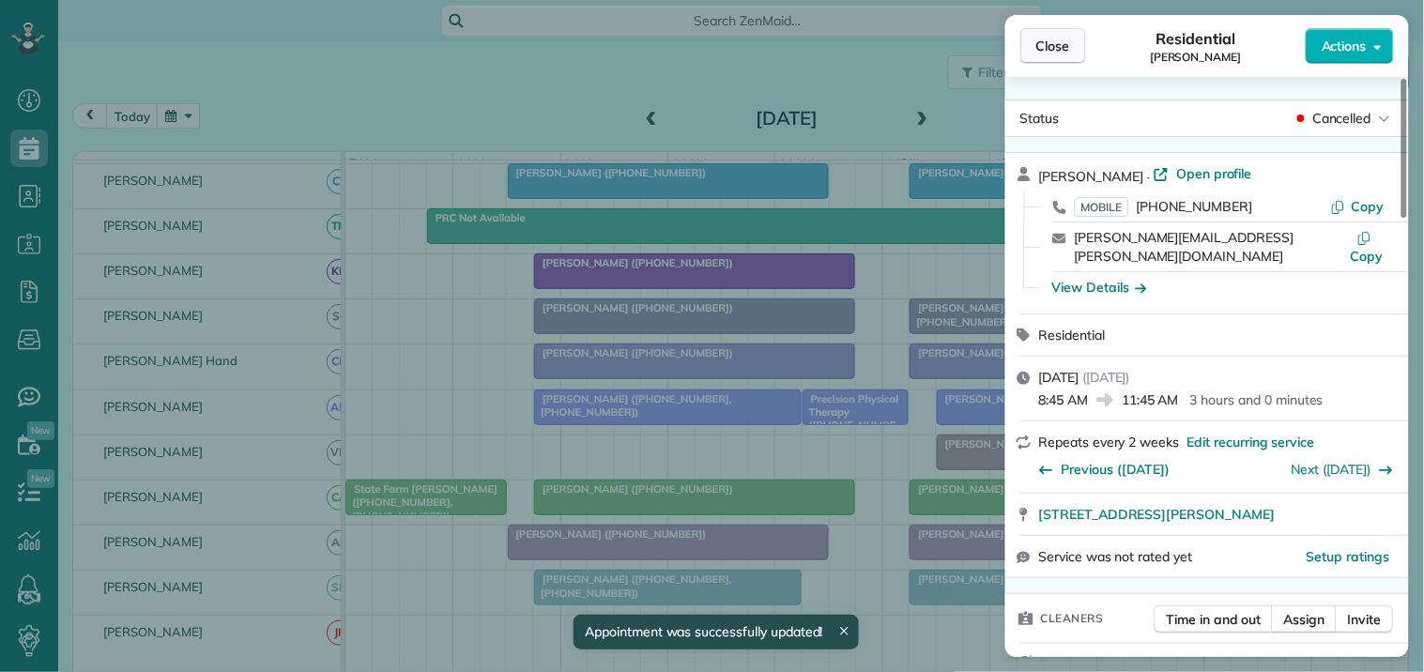
click at [1051, 33] on button "Close" at bounding box center [1053, 46] width 66 height 36
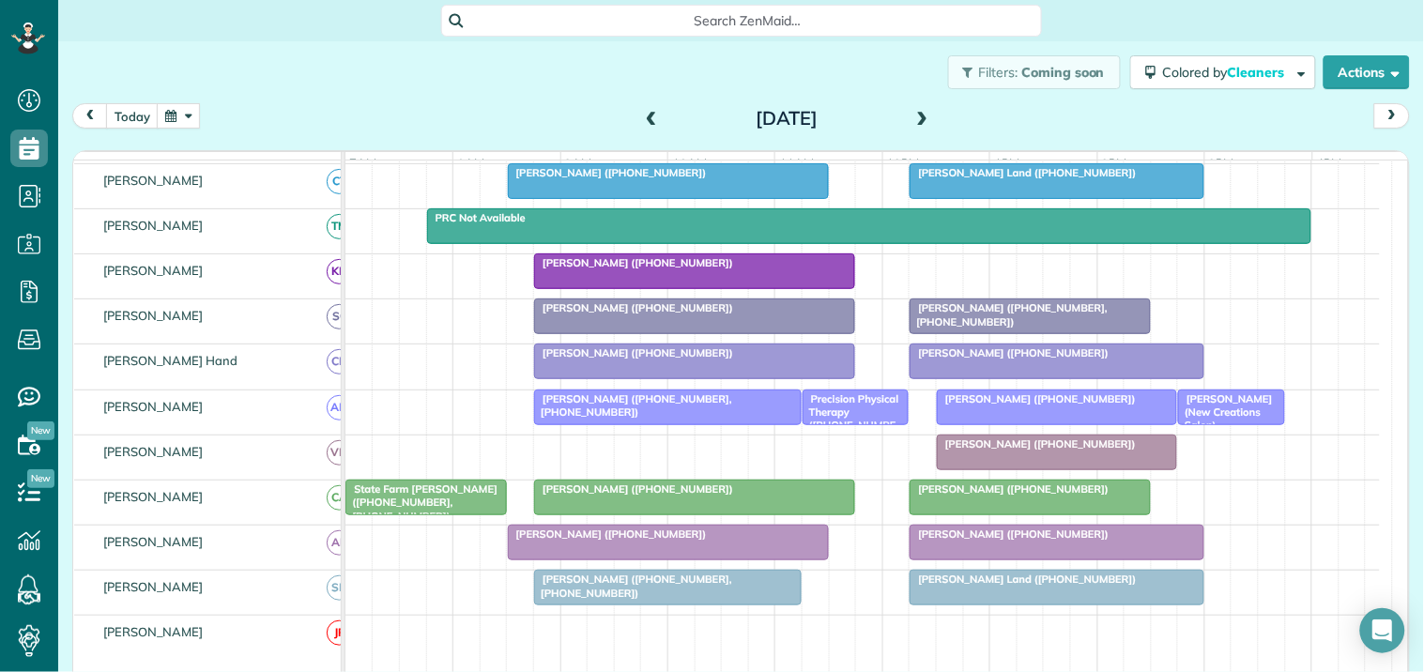
click at [650, 107] on span at bounding box center [651, 119] width 21 height 28
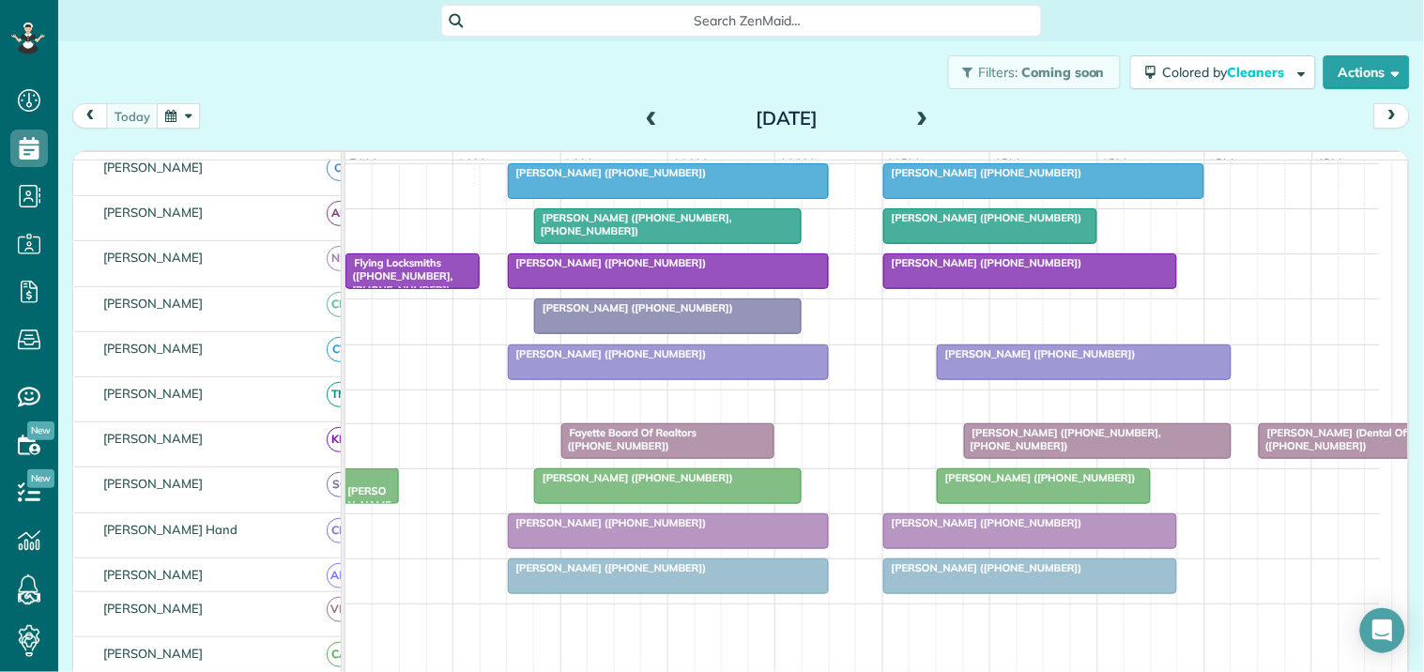
scroll to position [406, 0]
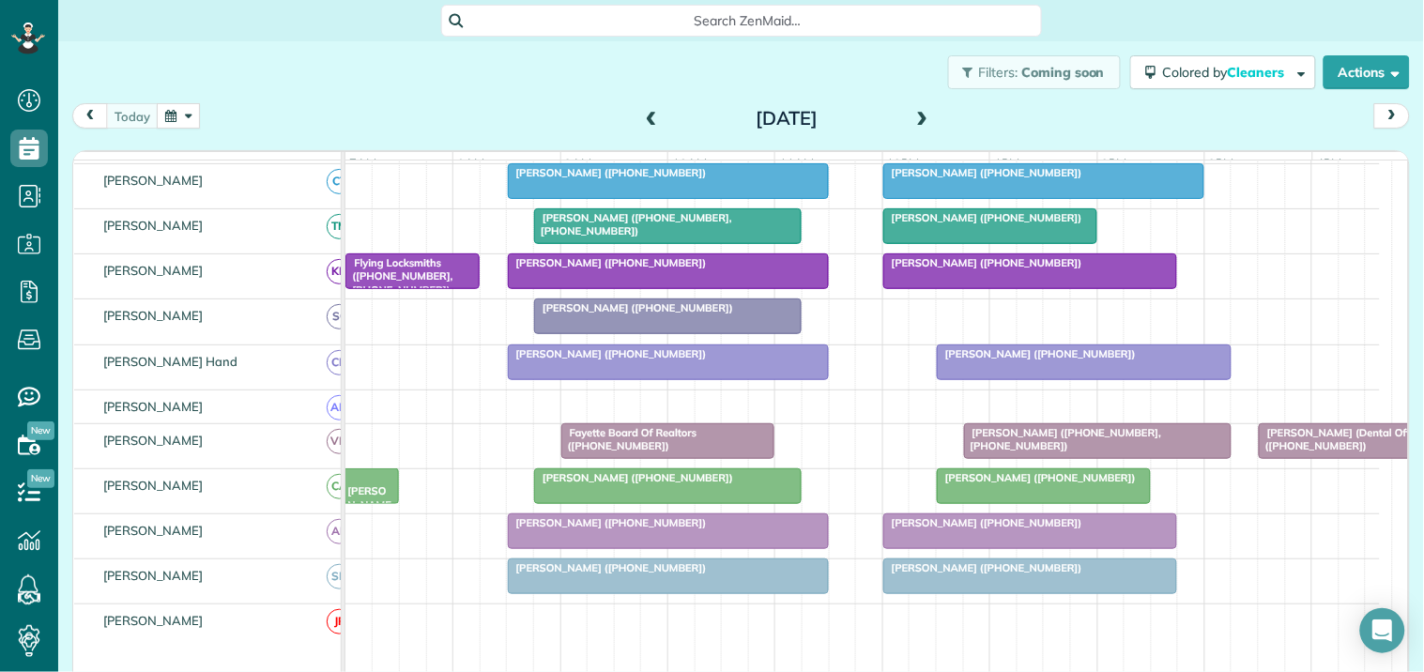
click at [915, 114] on span at bounding box center [922, 119] width 21 height 17
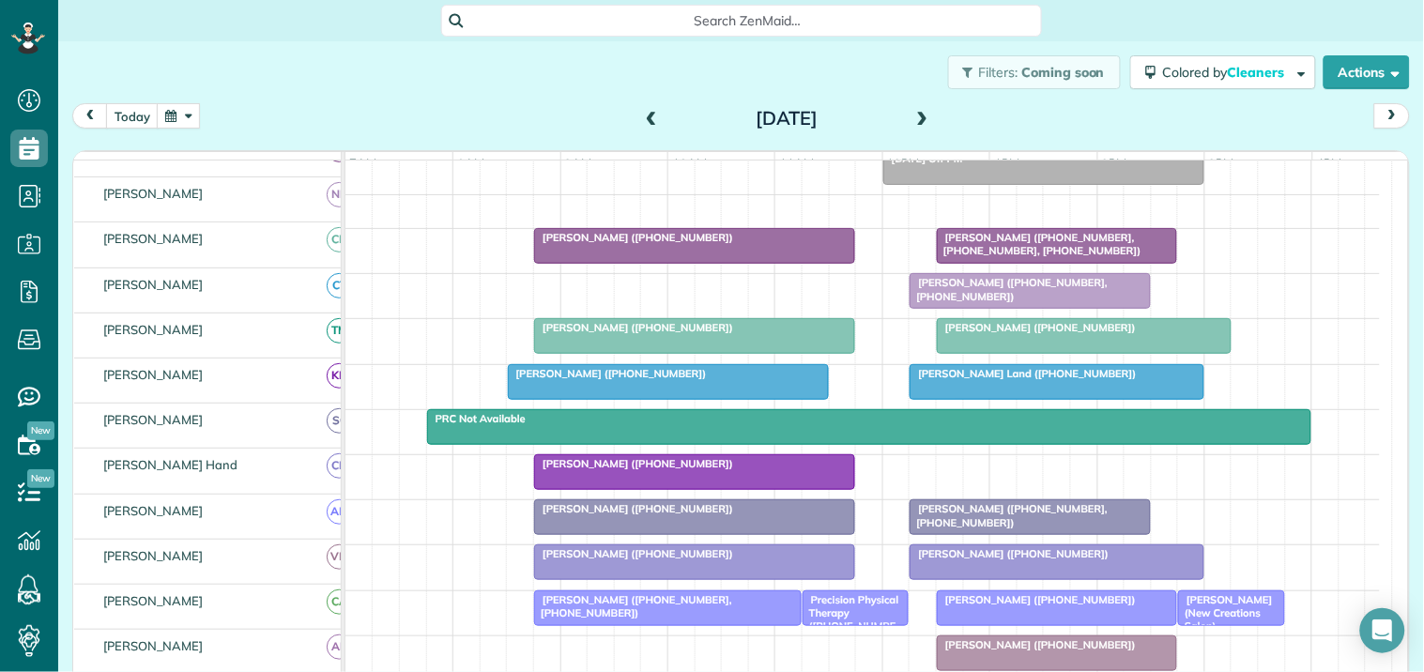
scroll to position [186, 0]
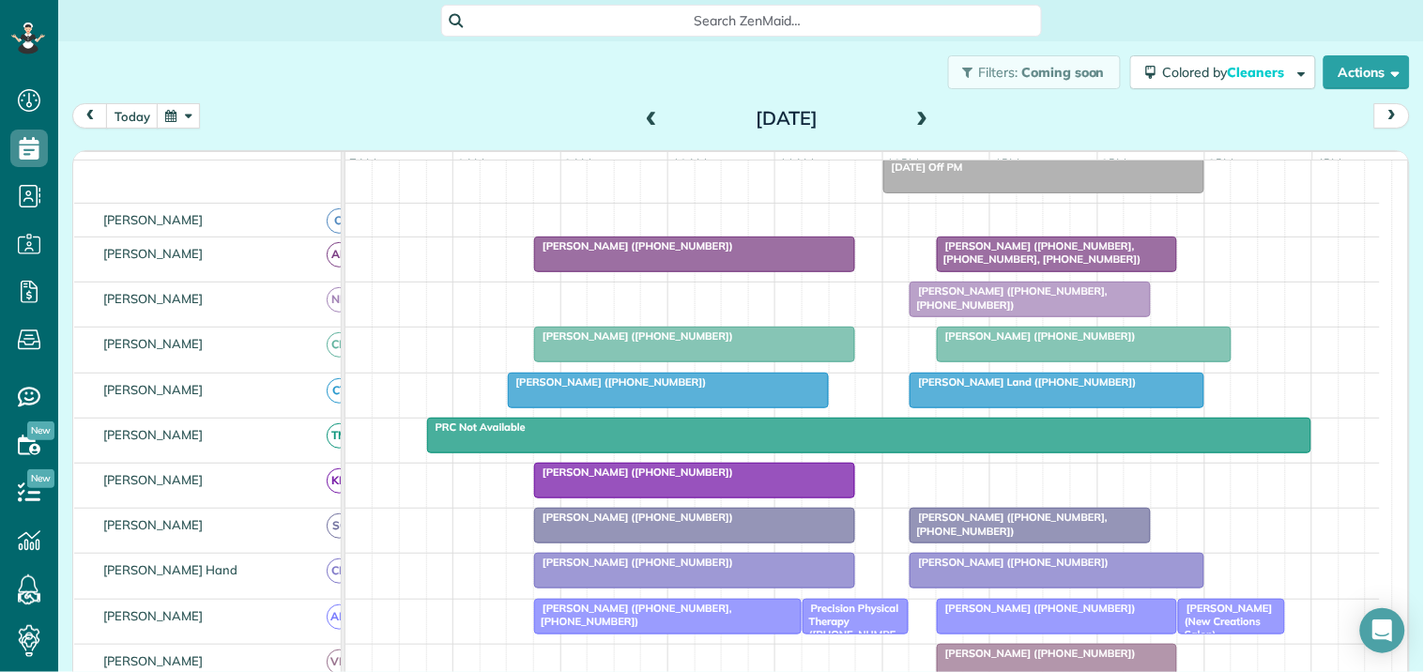
click at [912, 109] on span at bounding box center [922, 119] width 21 height 28
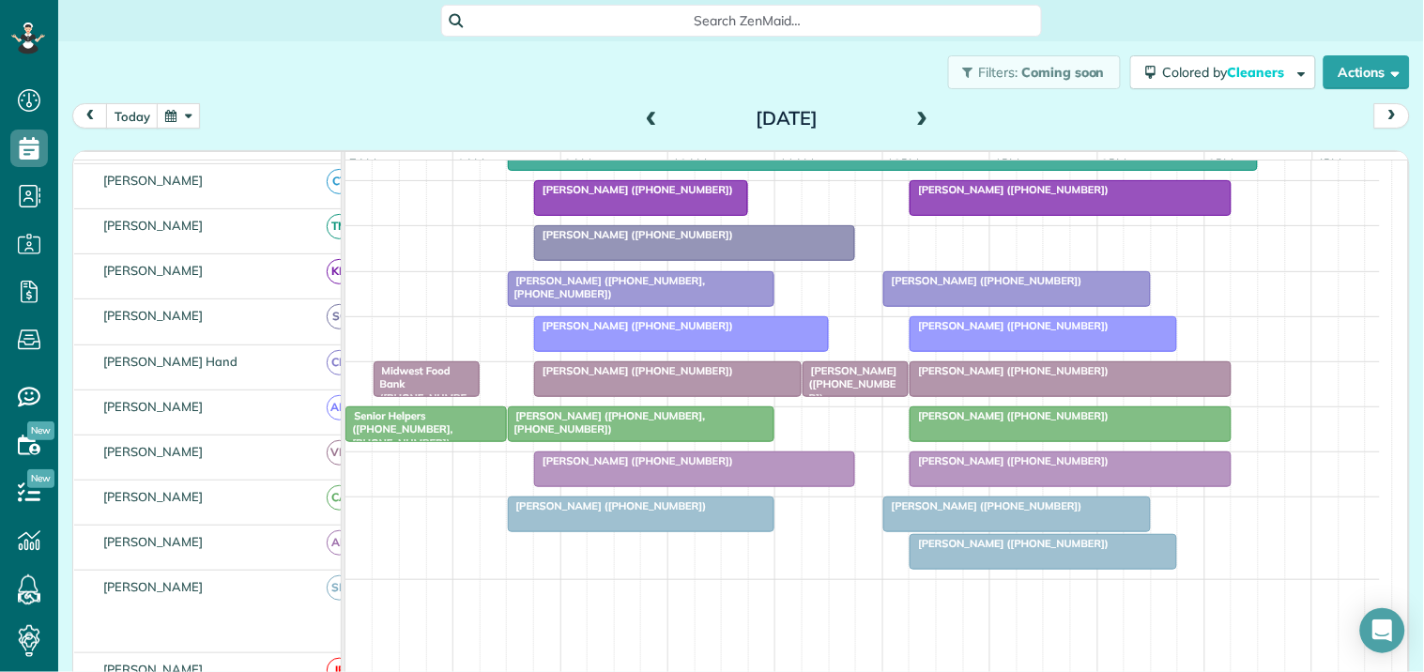
scroll to position [536, 0]
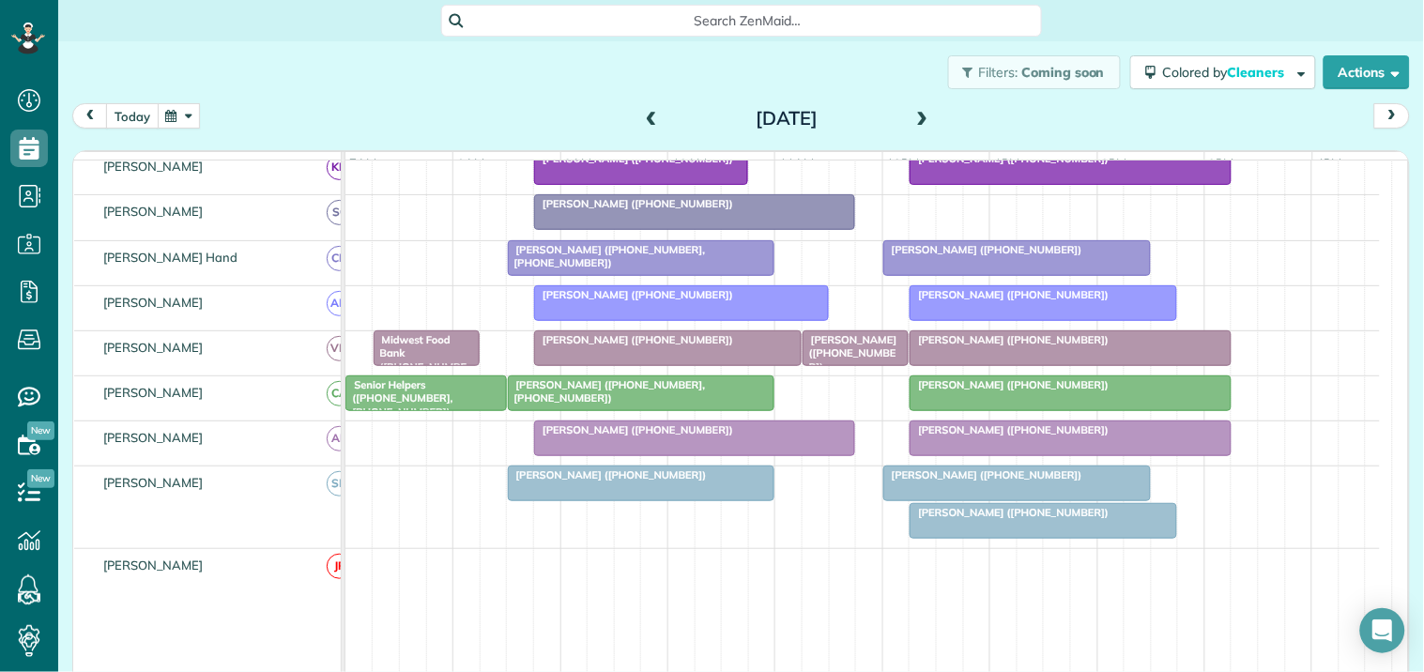
click at [139, 115] on button "today" at bounding box center [132, 115] width 53 height 25
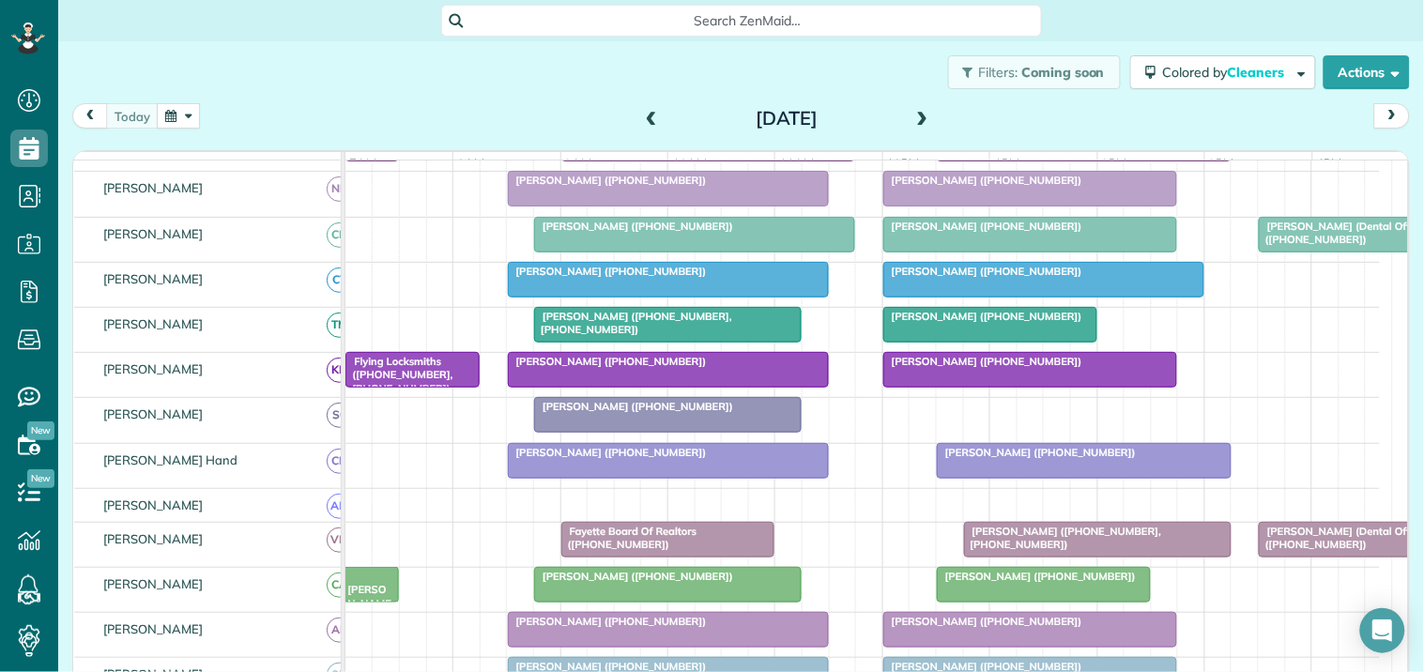
scroll to position [498, 0]
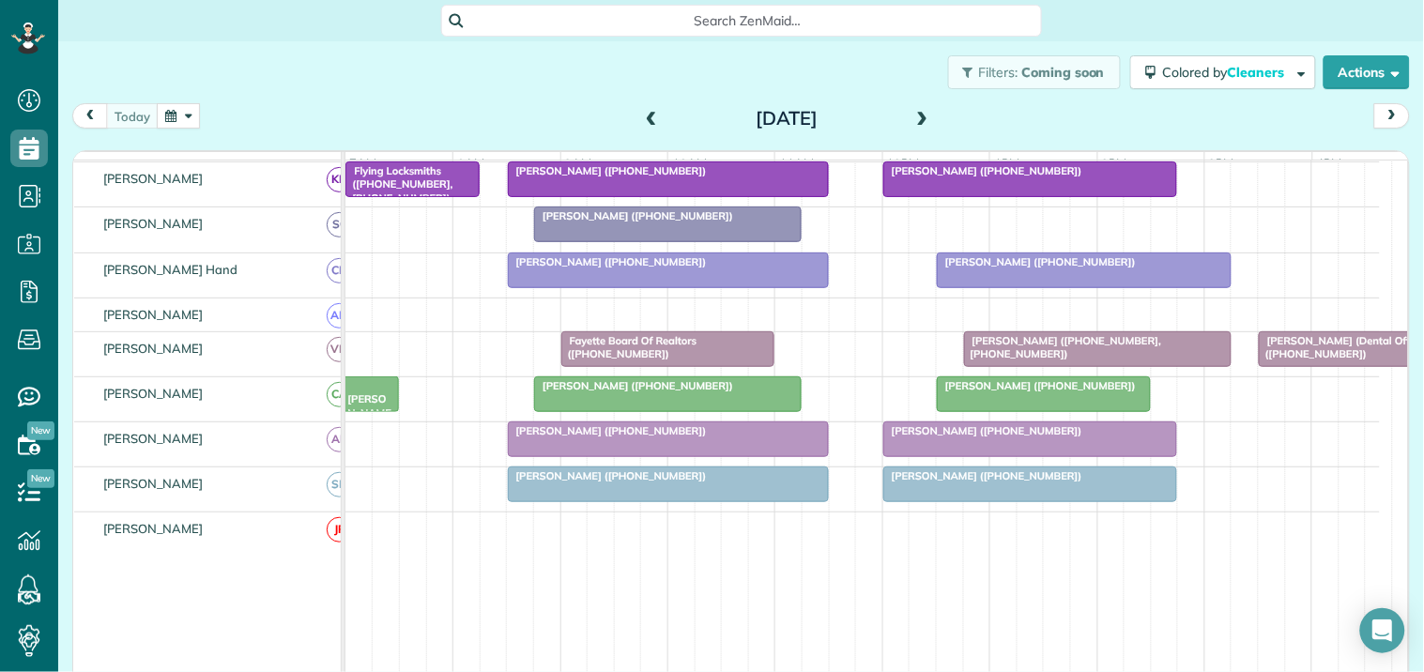
click at [641, 115] on span at bounding box center [651, 119] width 21 height 17
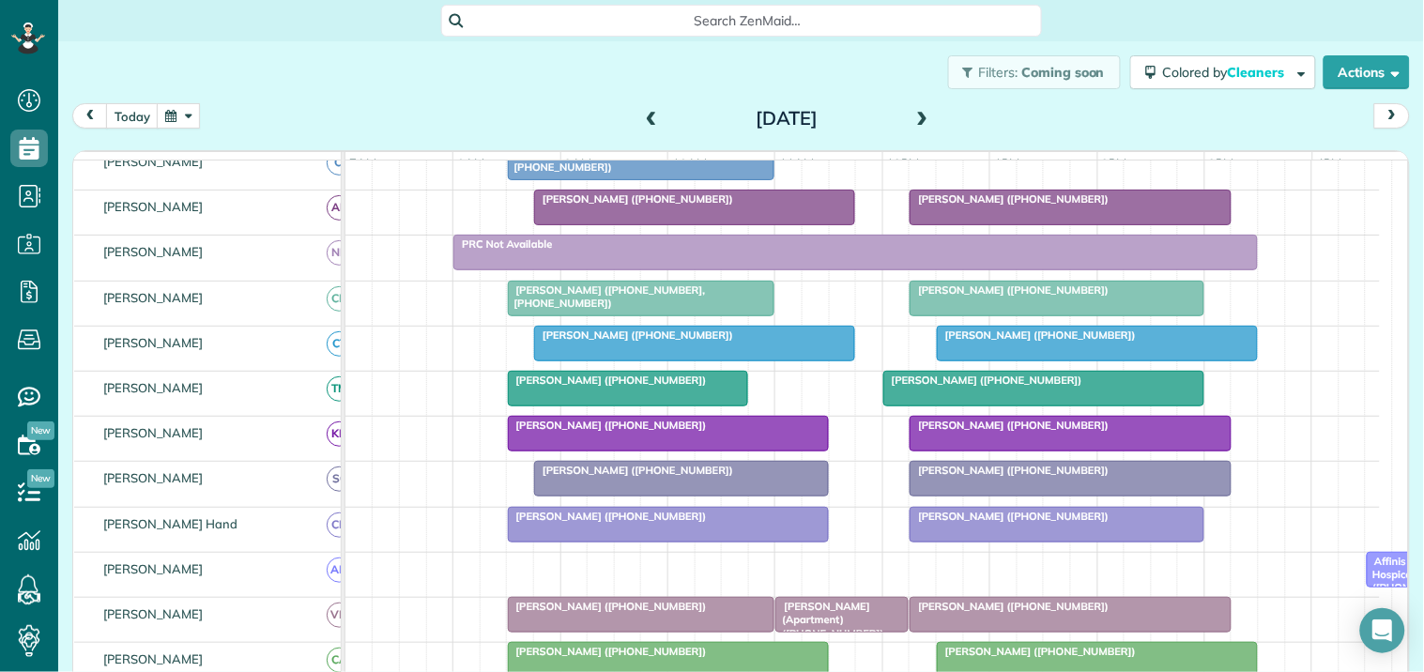
scroll to position [185, 0]
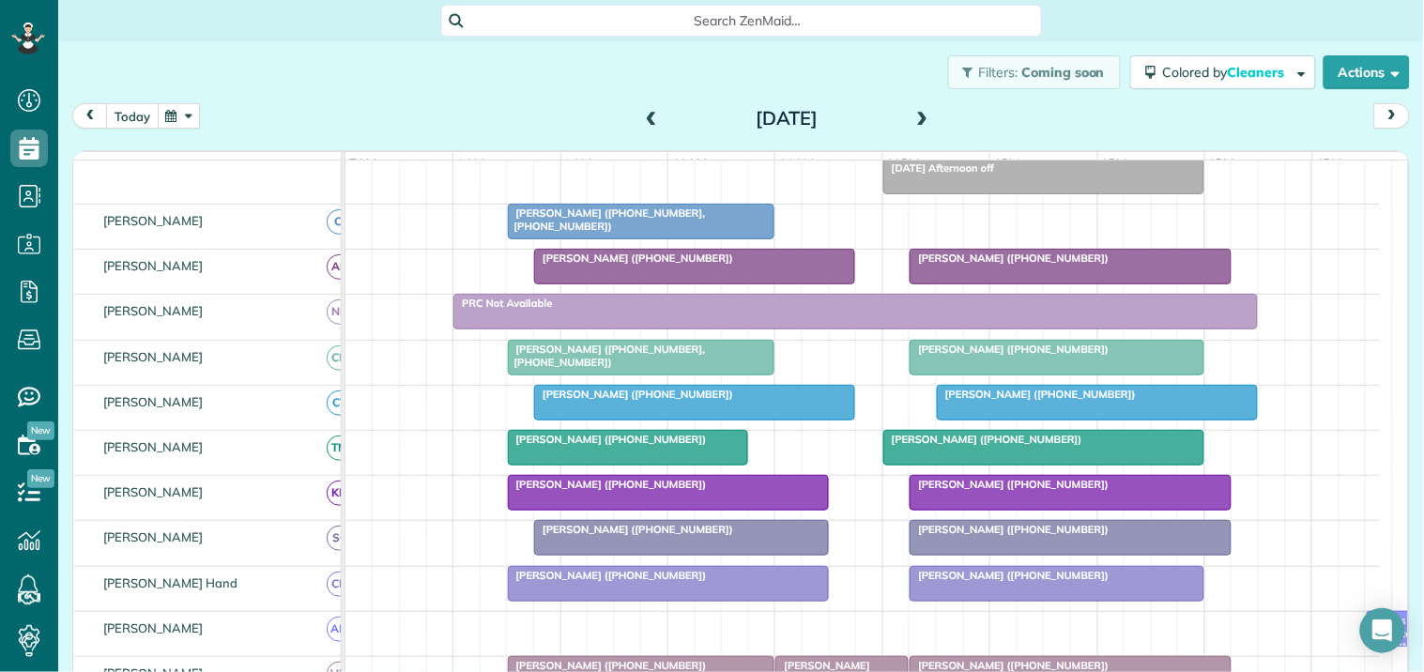
click at [139, 115] on button "today" at bounding box center [132, 115] width 53 height 25
